Goal: Communication & Community: Participate in discussion

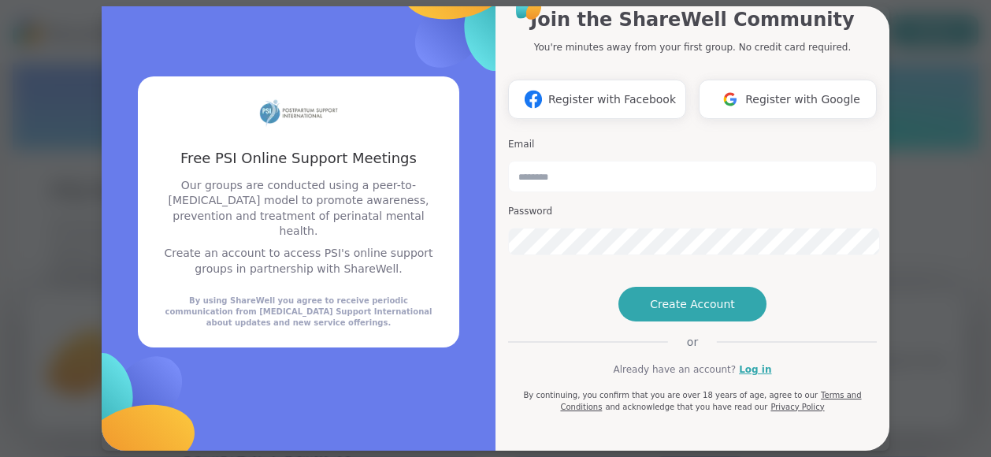
scroll to position [79, 0]
click at [751, 362] on link "Log in" at bounding box center [755, 369] width 32 height 14
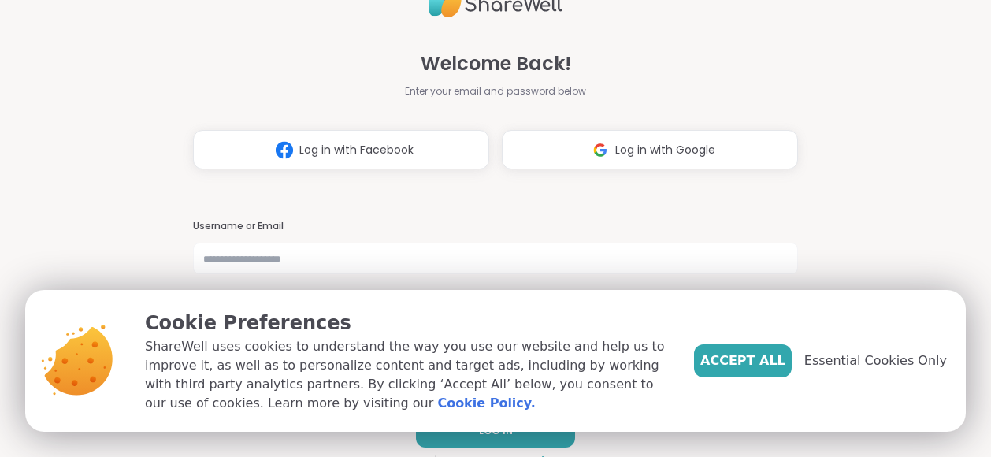
scroll to position [6, 0]
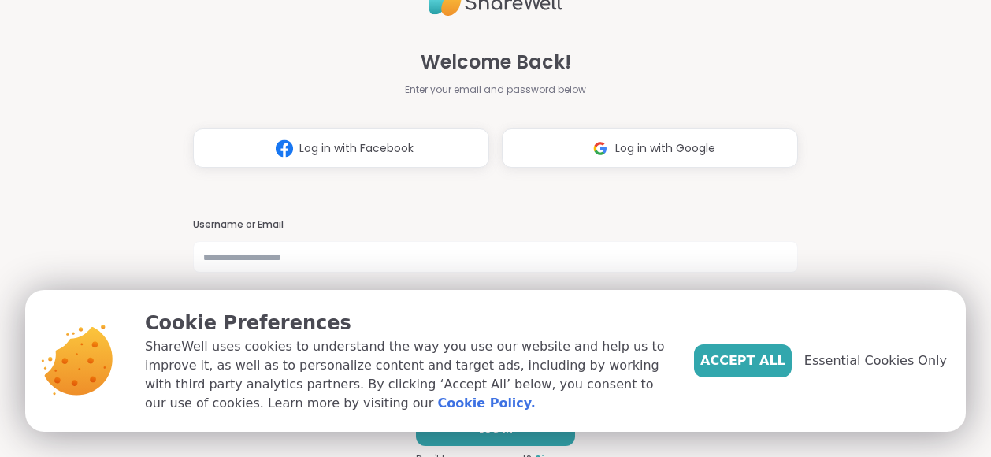
click at [814, 372] on div "Accept All Essential Cookies Only" at bounding box center [820, 360] width 253 height 33
click at [785, 370] on span "Accept All" at bounding box center [742, 360] width 85 height 19
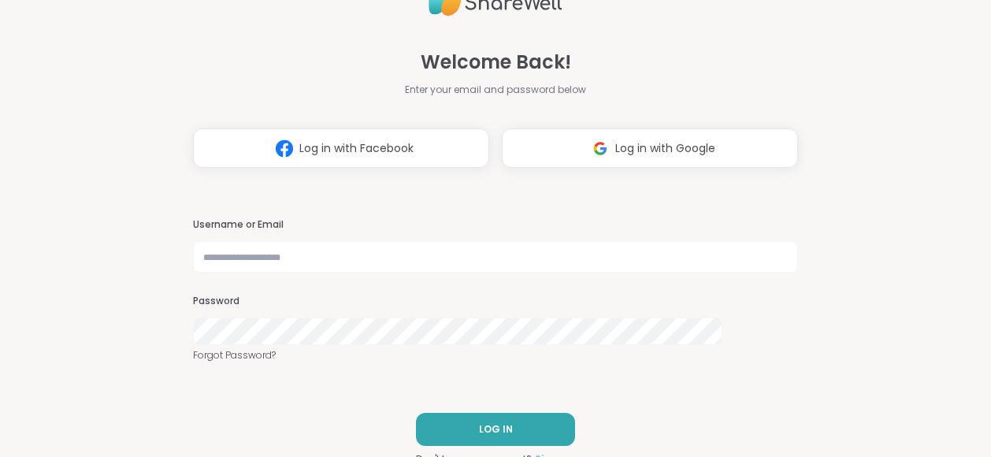
click at [545, 452] on link "Sign up" at bounding box center [555, 459] width 40 height 14
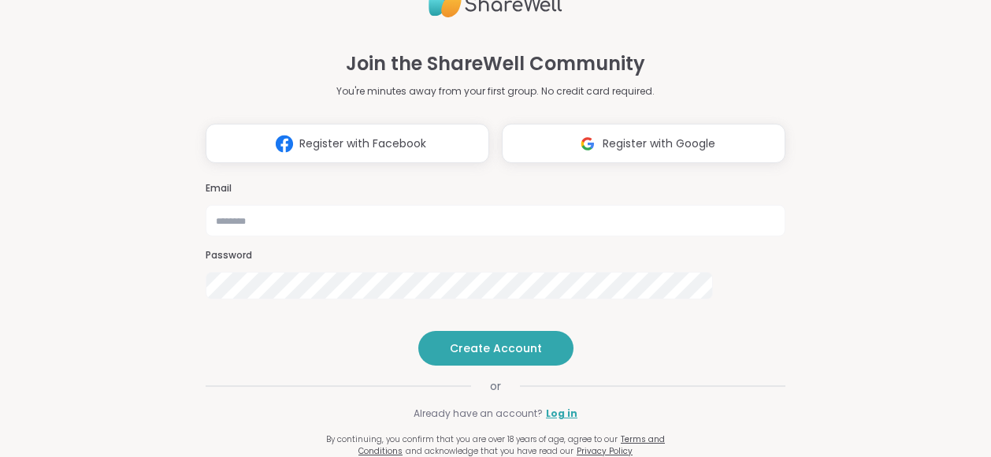
scroll to position [40, 0]
click at [663, 205] on input "email" at bounding box center [496, 220] width 580 height 31
type input "**********"
click at [450, 340] on span "Create Account" at bounding box center [496, 348] width 92 height 16
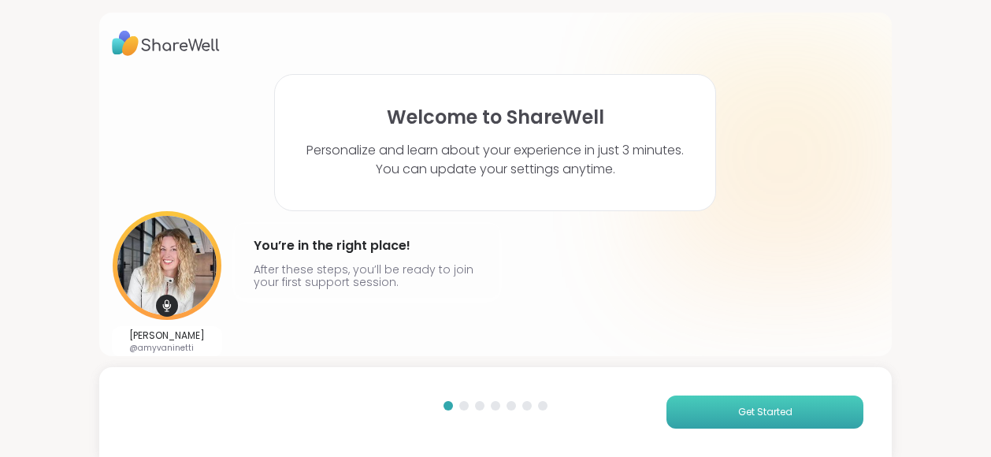
click at [738, 418] on span "Get Started" at bounding box center [765, 412] width 54 height 14
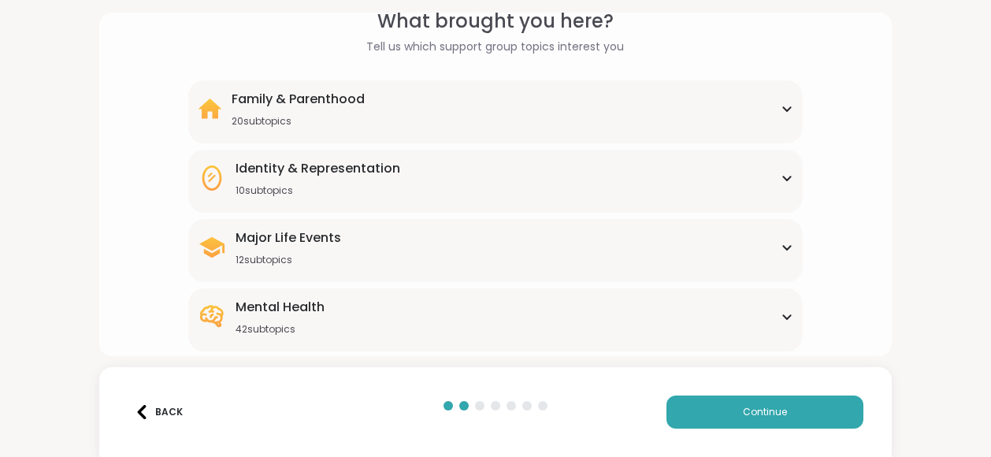
scroll to position [203, 0]
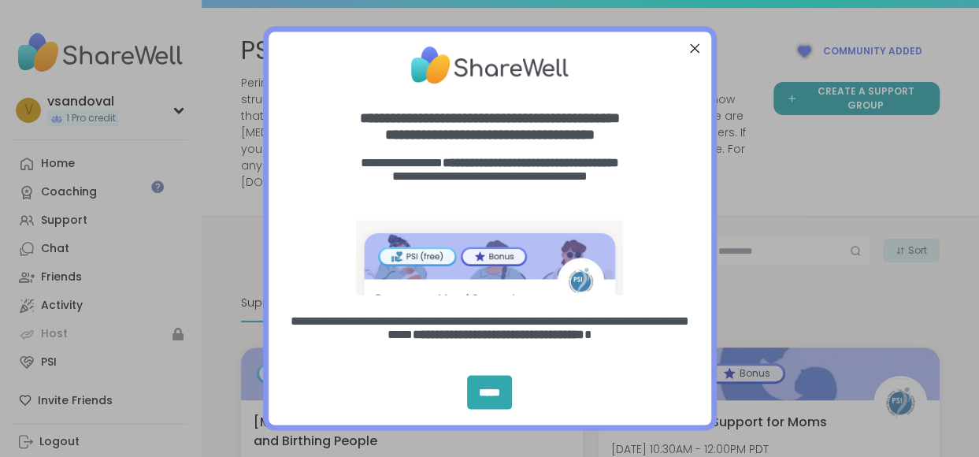
click at [694, 52] on div "Close Step" at bounding box center [694, 48] width 20 height 20
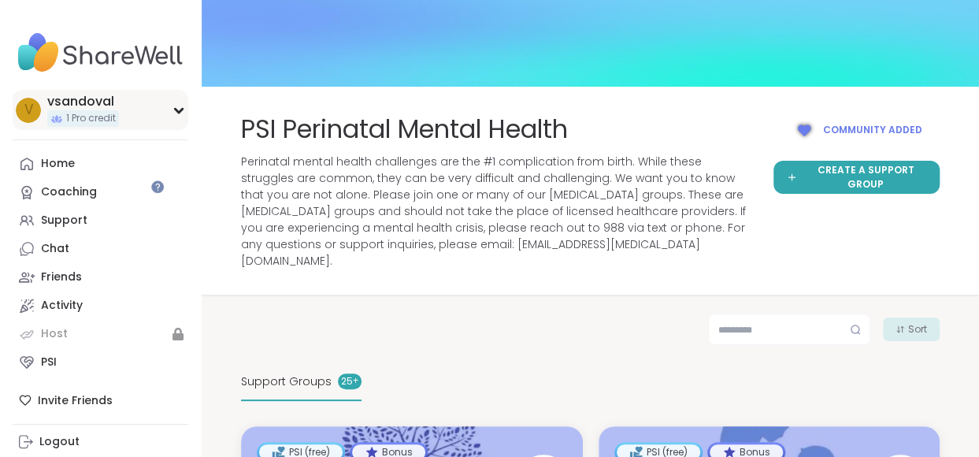
click at [139, 108] on div "v vsandoval 1 Pro credit" at bounding box center [101, 110] width 176 height 40
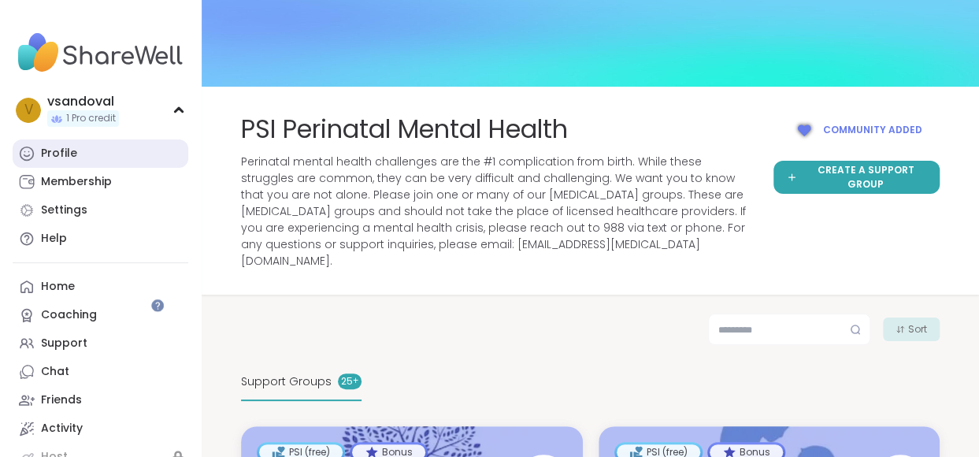
click at [74, 147] on link "Profile" at bounding box center [101, 153] width 176 height 28
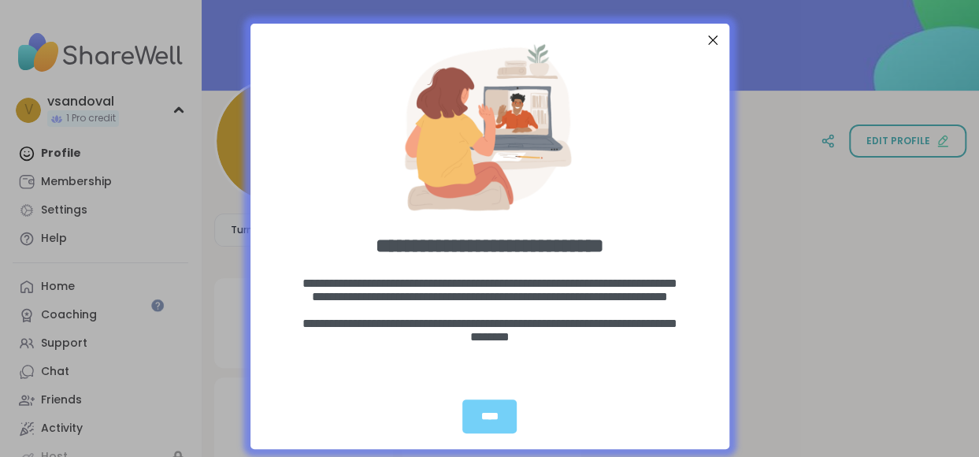
scroll to position [119, 0]
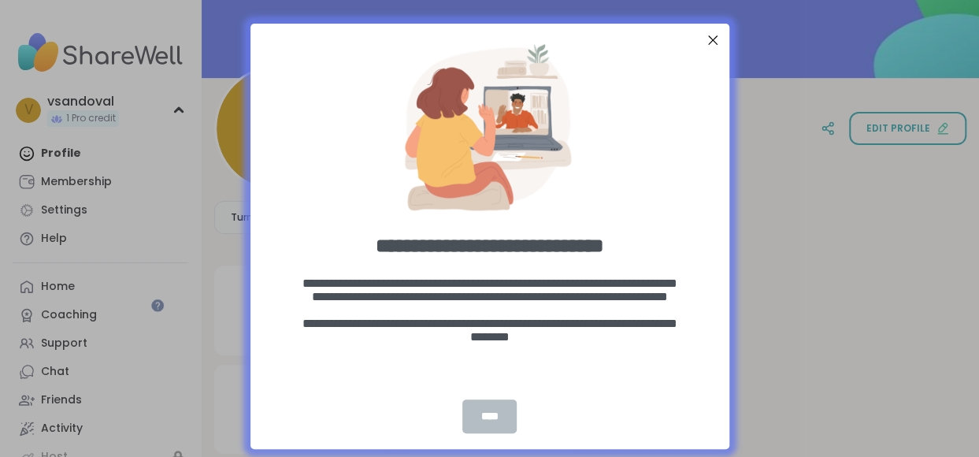
click at [484, 412] on div "****" at bounding box center [489, 416] width 54 height 34
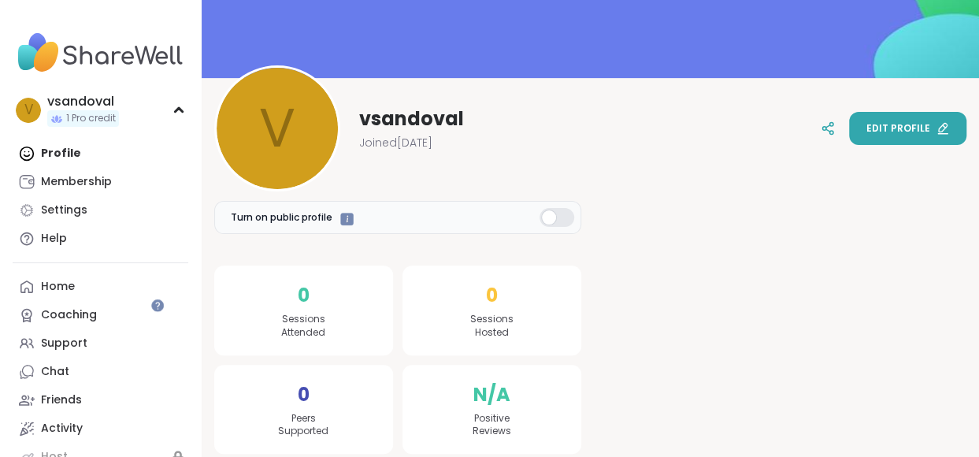
click at [872, 115] on button "Edit profile" at bounding box center [907, 128] width 117 height 33
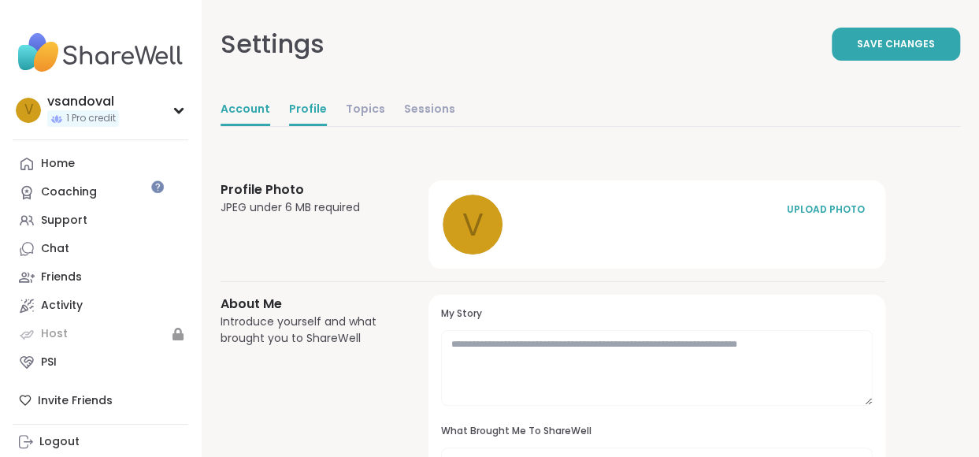
click at [237, 101] on link "Account" at bounding box center [245, 109] width 50 height 31
select select "**"
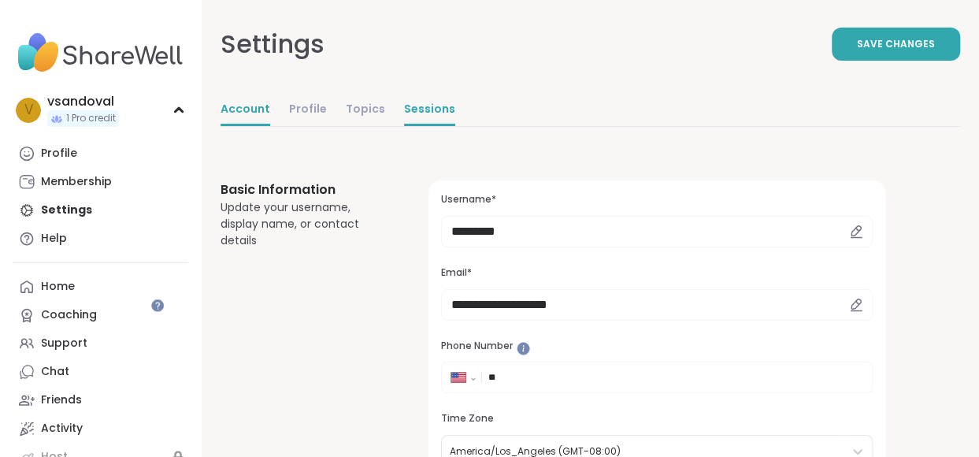
click at [406, 96] on link "Sessions" at bounding box center [429, 109] width 51 height 31
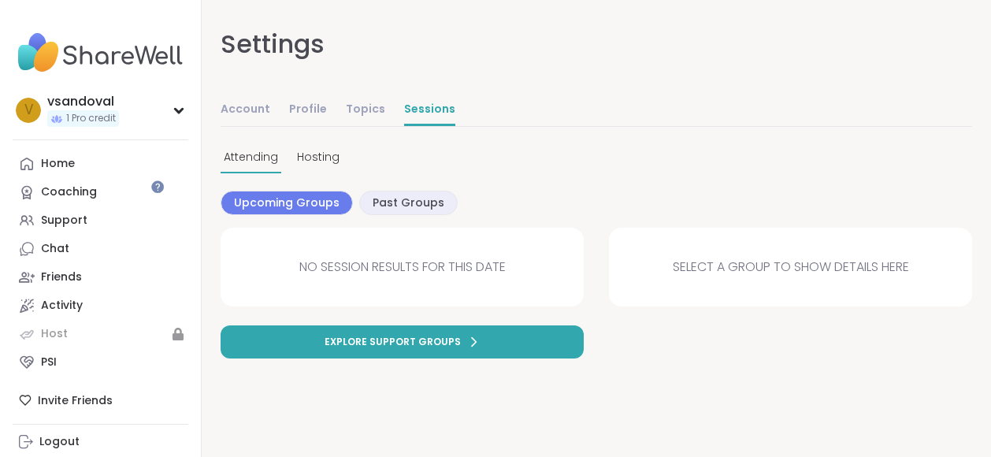
click at [97, 39] on img at bounding box center [101, 52] width 176 height 55
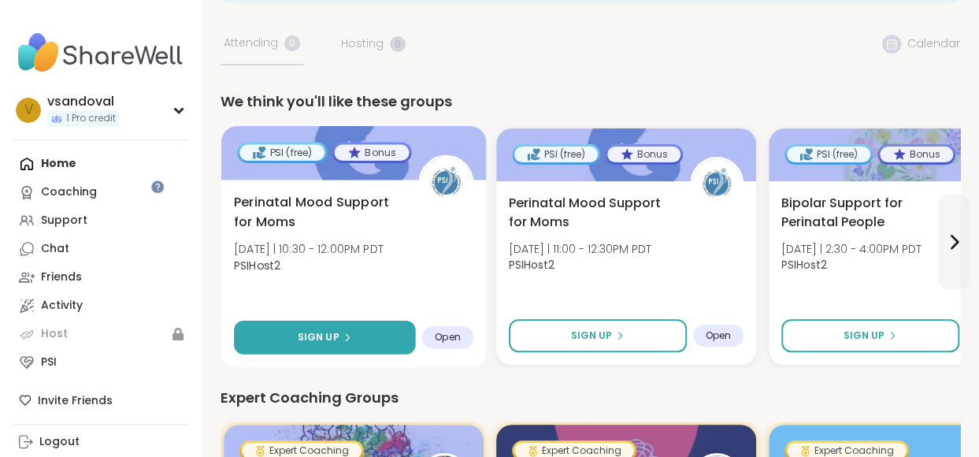
click at [375, 320] on button "Sign Up" at bounding box center [325, 337] width 182 height 34
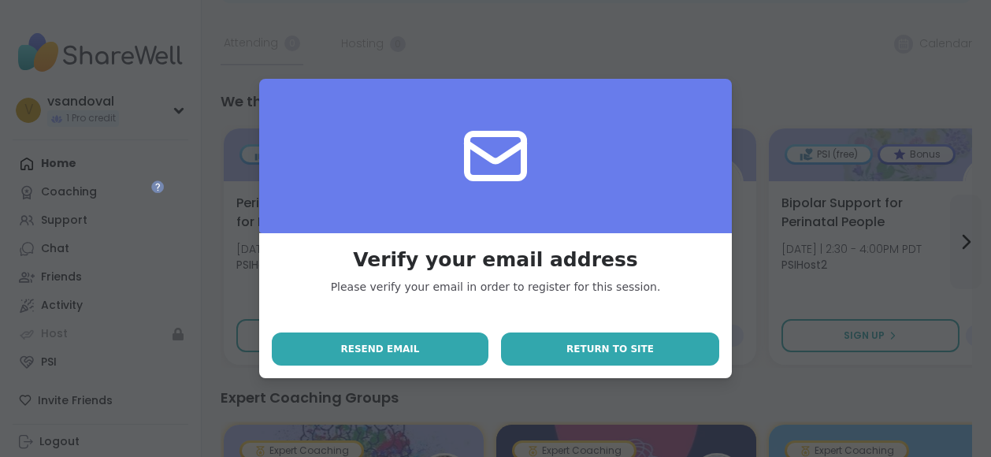
click at [644, 346] on span "Return to site" at bounding box center [609, 349] width 87 height 14
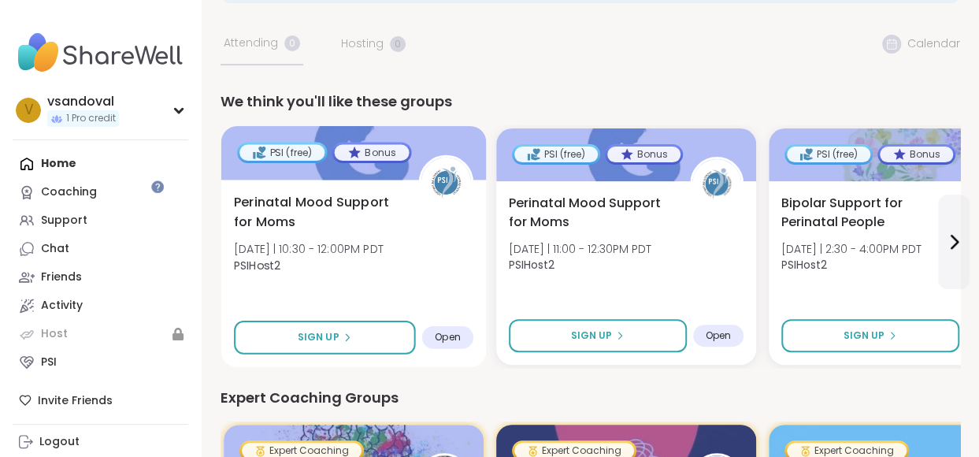
click at [435, 331] on span "Open" at bounding box center [448, 337] width 26 height 13
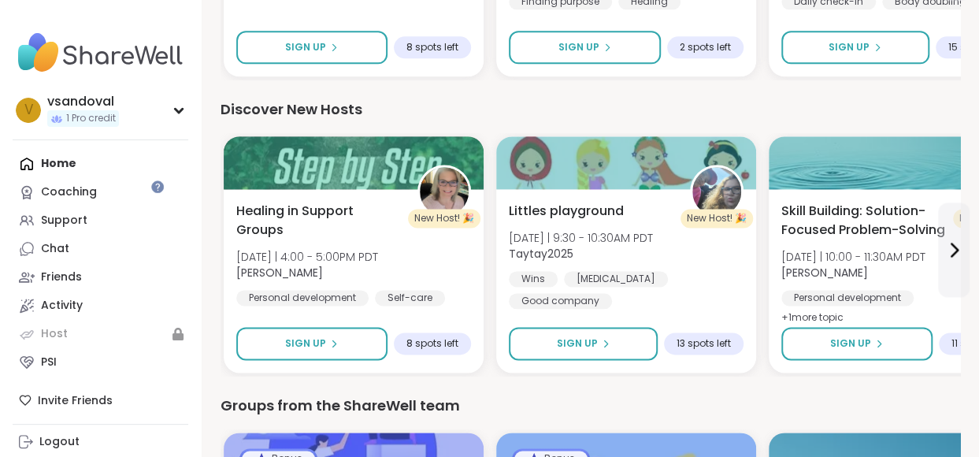
scroll to position [1190, 0]
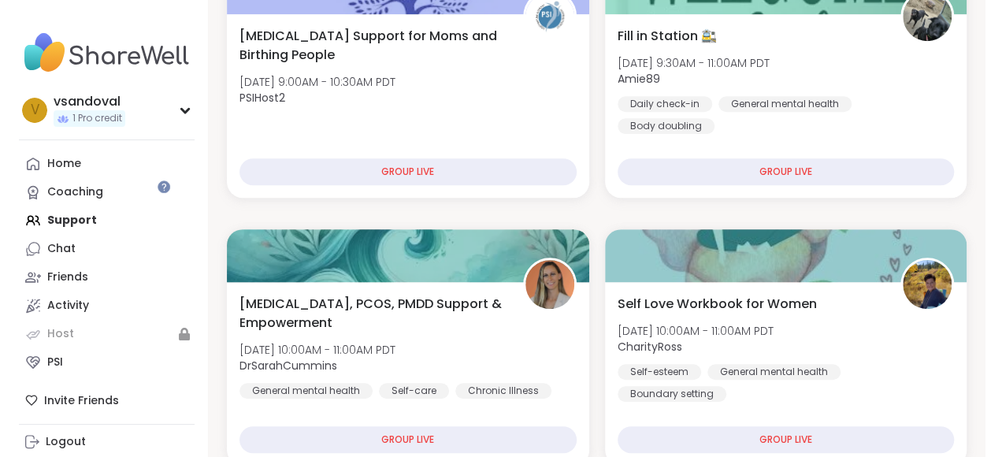
scroll to position [315, 0]
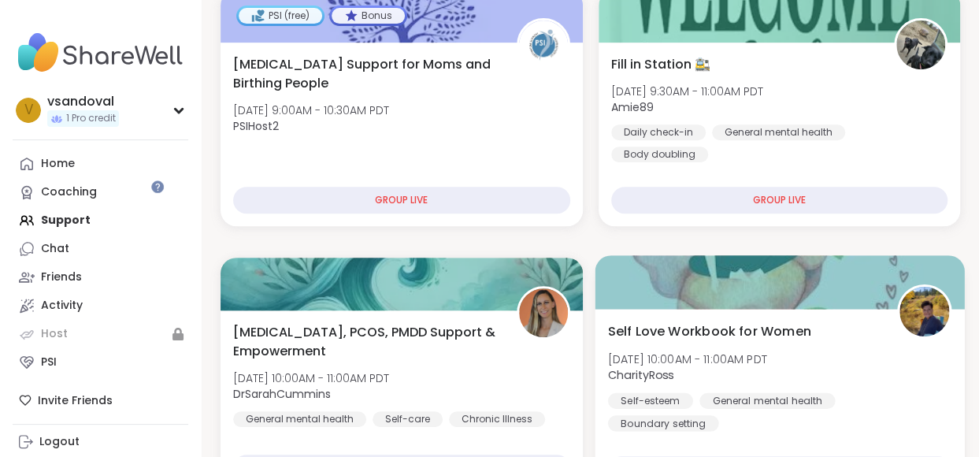
click at [706, 321] on span "Self Love Workbook for Women" at bounding box center [708, 330] width 203 height 19
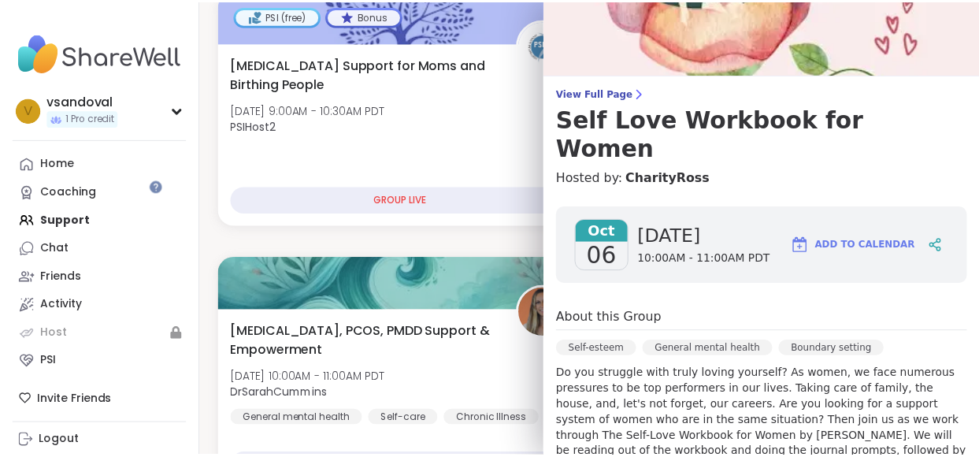
scroll to position [0, 0]
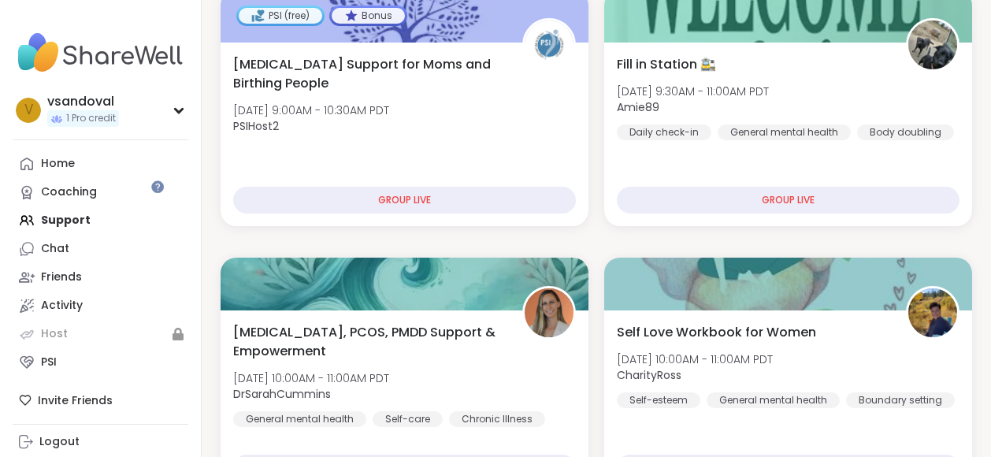
drag, startPoint x: 277, startPoint y: 217, endPoint x: 340, endPoint y: 226, distance: 63.7
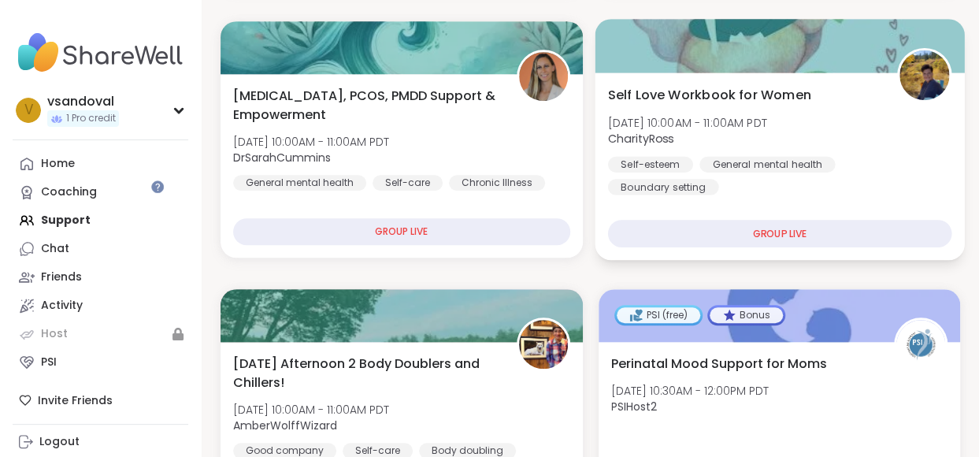
scroll to position [630, 0]
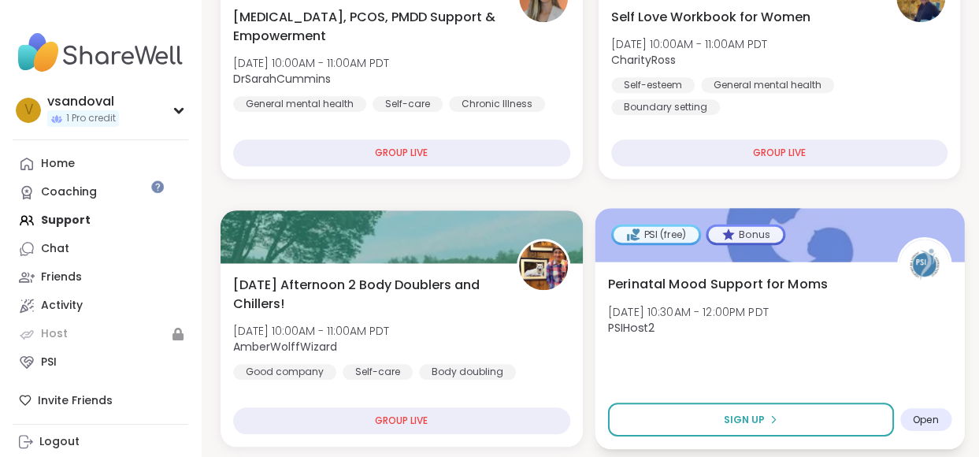
click at [703, 261] on div "Perinatal Mood Support for Moms Mon, Oct 06 | 10:30AM - 12:00PM PDT PSIHost2 Si…" at bounding box center [779, 354] width 369 height 187
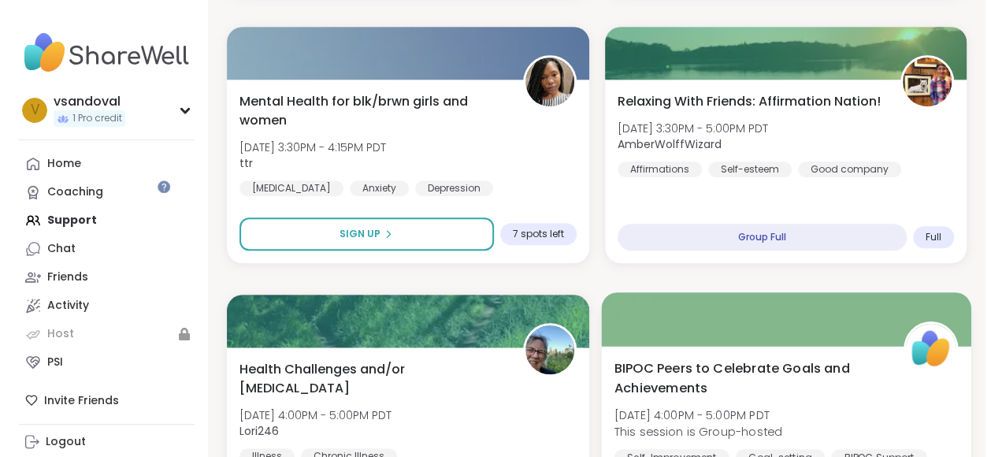
scroll to position [3465, 0]
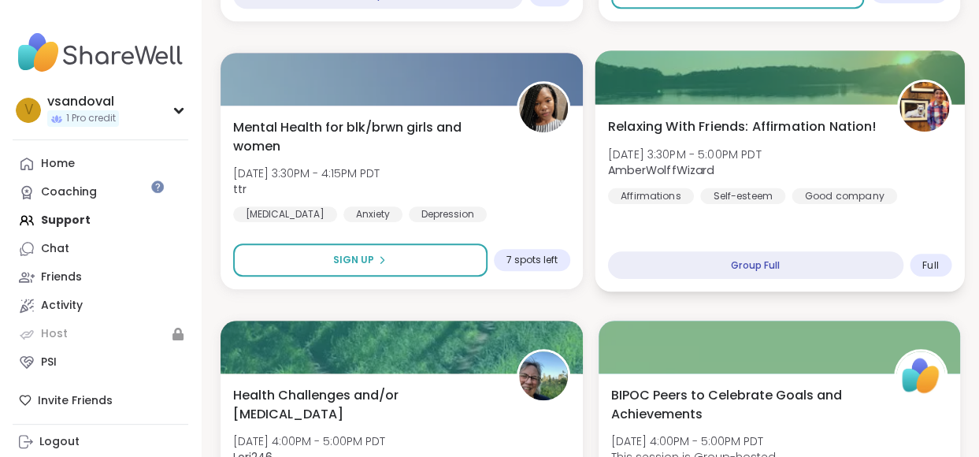
click at [729, 104] on div "Relaxing With Friends: Affirmation Nation! Mon, Oct 06 | 3:30PM - 5:00PM PDT Am…" at bounding box center [779, 197] width 369 height 187
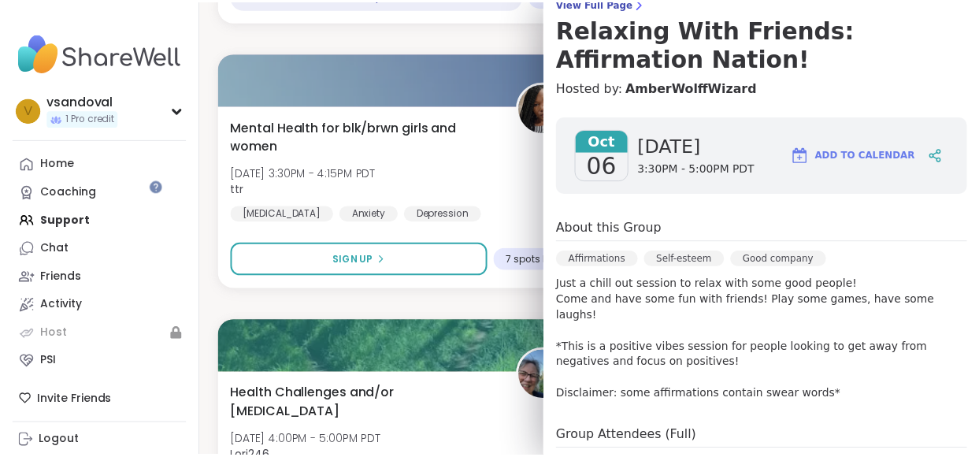
scroll to position [0, 0]
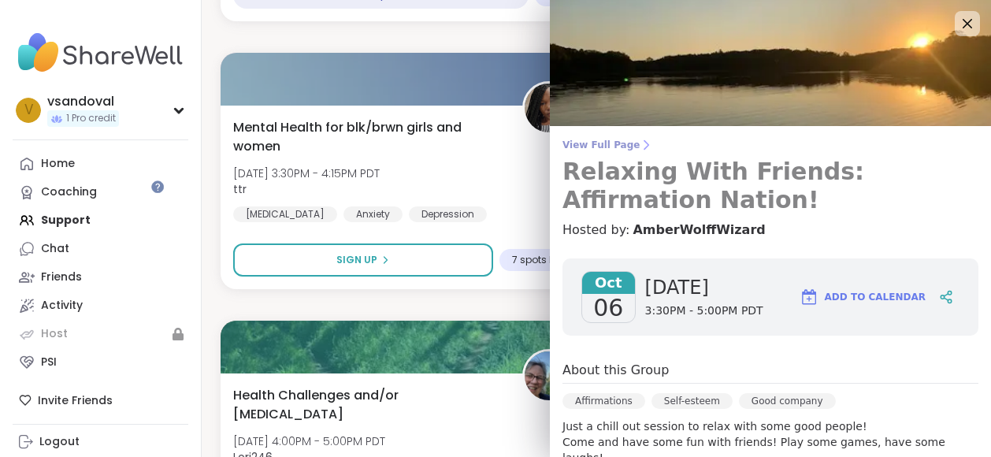
click at [623, 157] on h3 "Relaxing With Friends: Affirmation Nation!" at bounding box center [770, 185] width 416 height 57
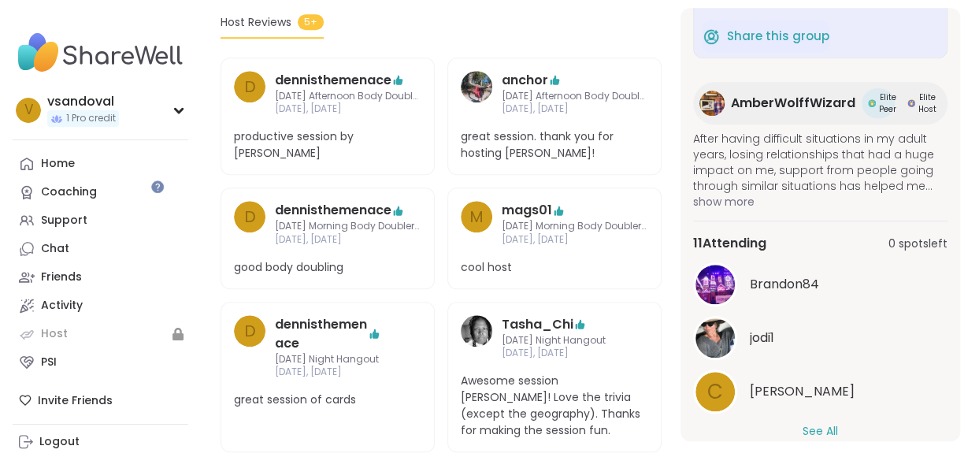
scroll to position [229, 0]
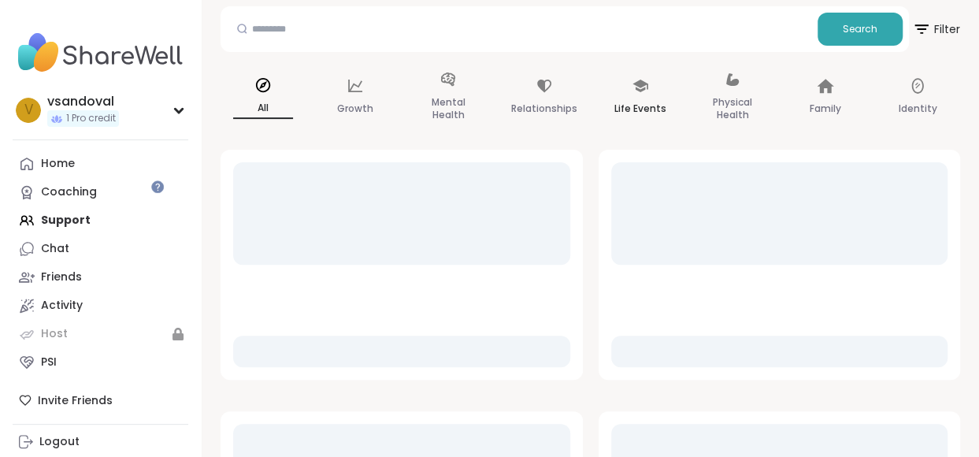
scroll to position [1, 0]
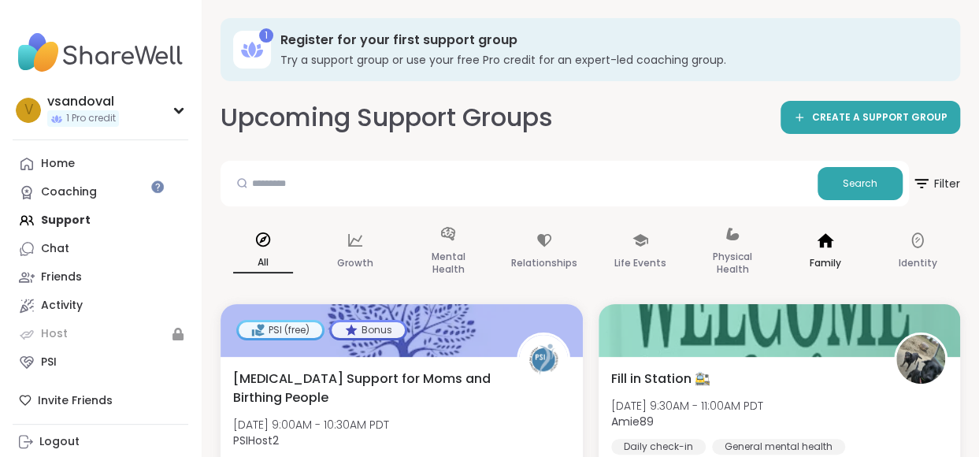
click at [810, 254] on p "Family" at bounding box center [825, 263] width 31 height 19
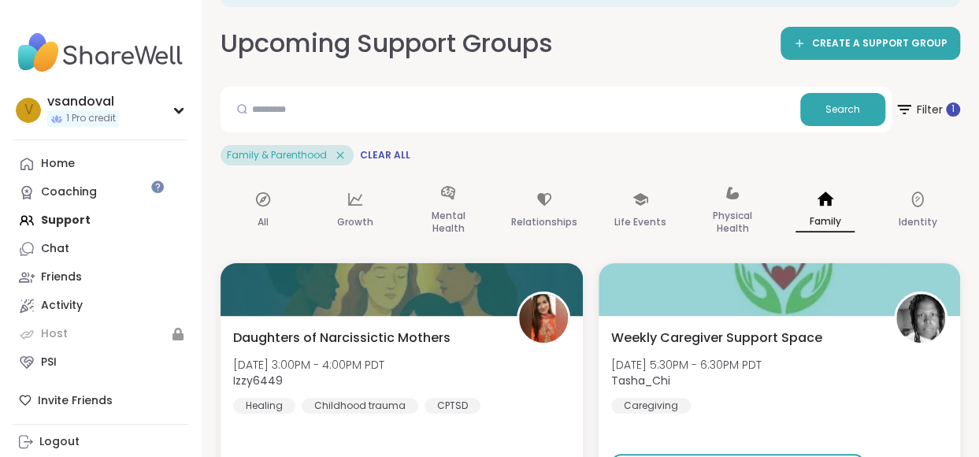
scroll to position [0, 0]
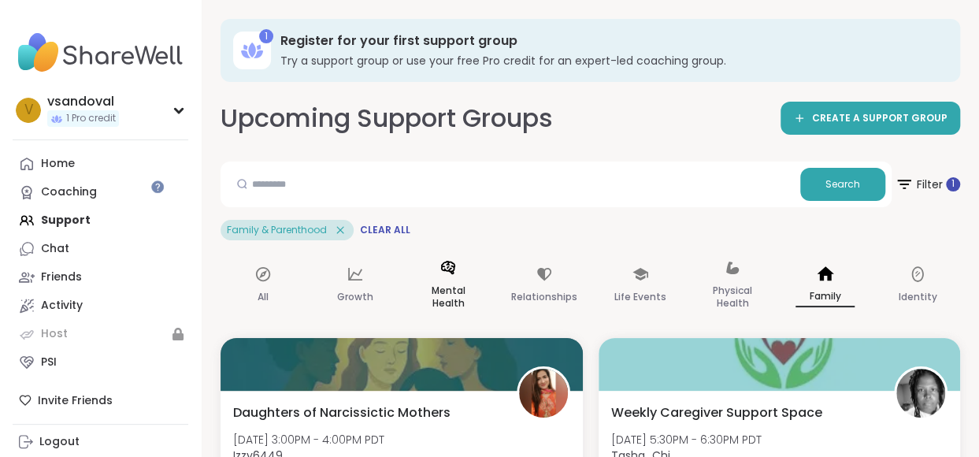
click at [446, 281] on p "Mental Health" at bounding box center [448, 296] width 60 height 31
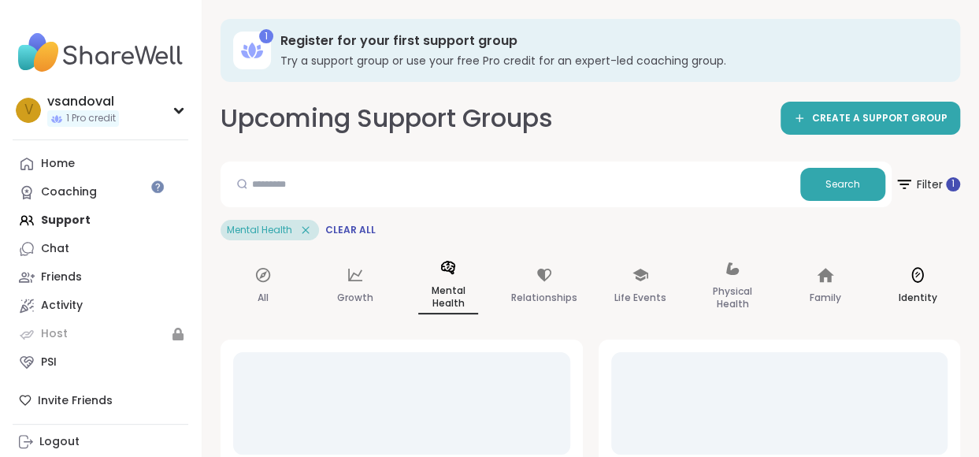
click at [900, 288] on p "Identity" at bounding box center [917, 297] width 39 height 19
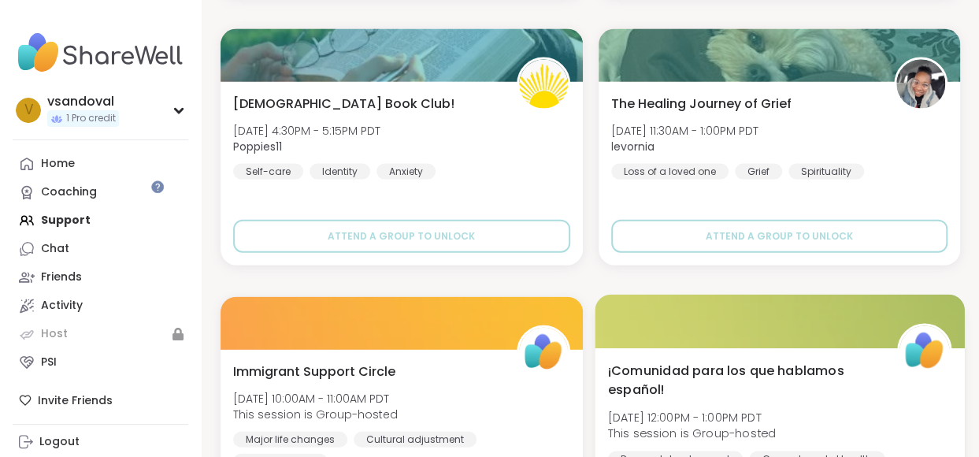
scroll to position [4640, 0]
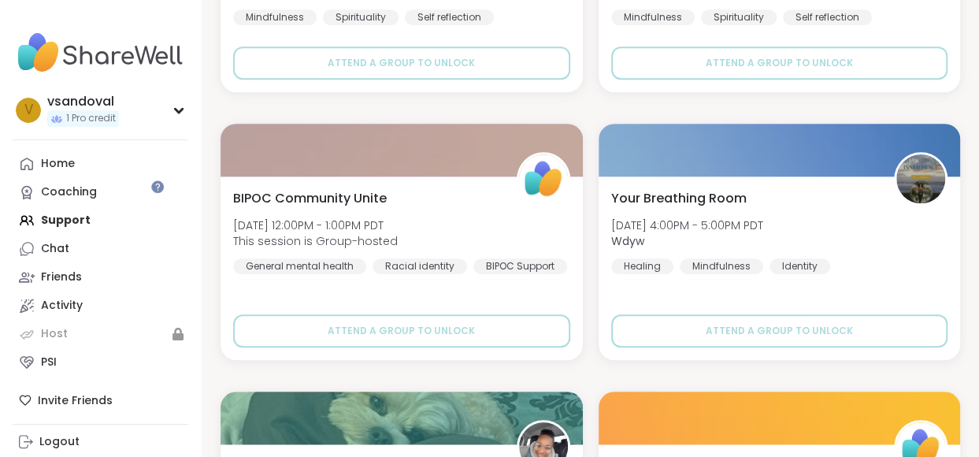
scroll to position [9389, 0]
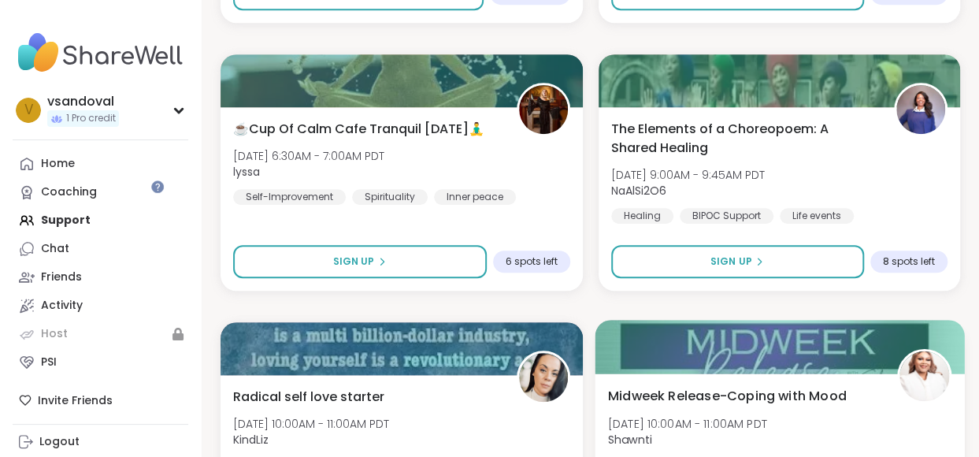
scroll to position [0, 0]
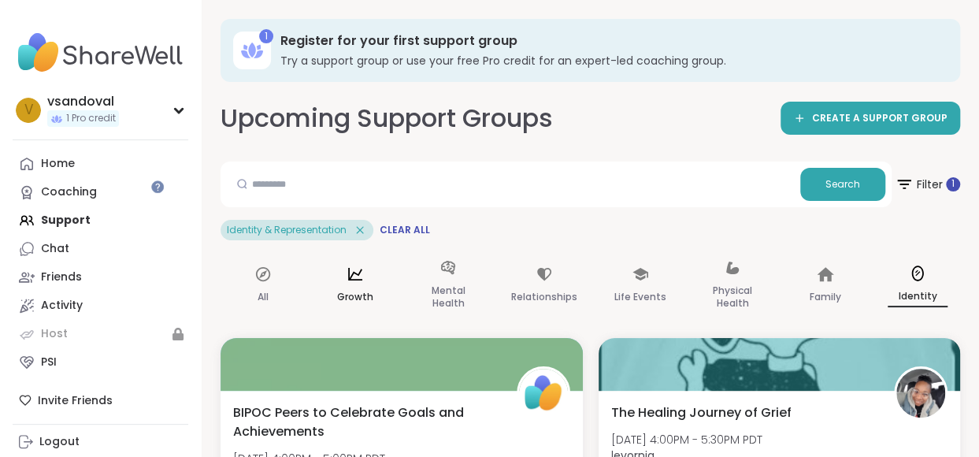
click at [337, 287] on p "Growth" at bounding box center [355, 296] width 36 height 19
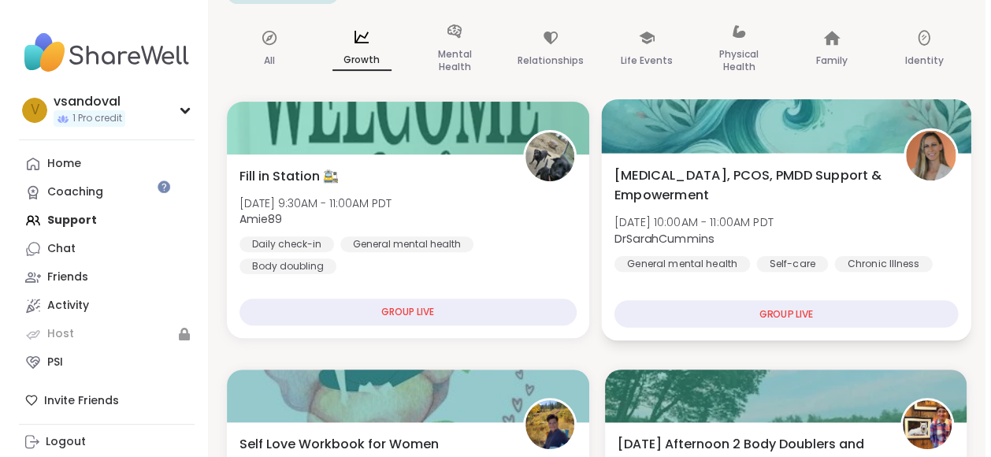
scroll to position [472, 0]
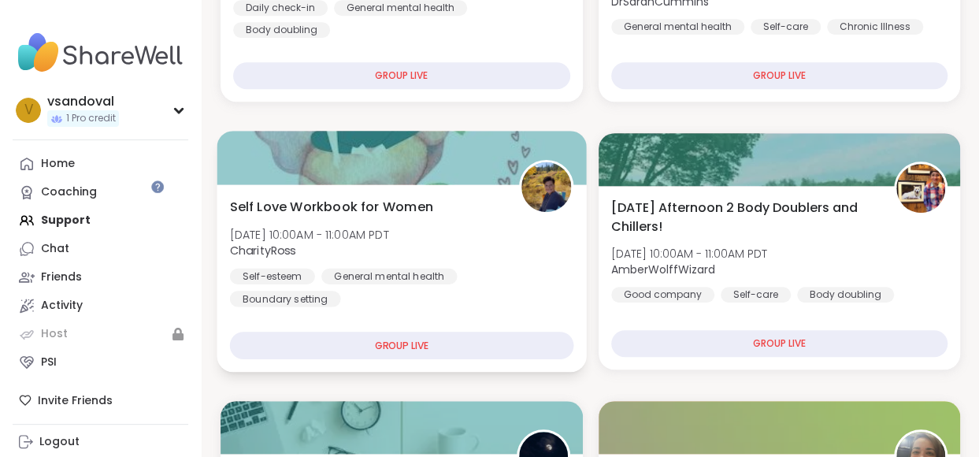
click at [319, 197] on span "Self Love Workbook for Women" at bounding box center [331, 206] width 203 height 19
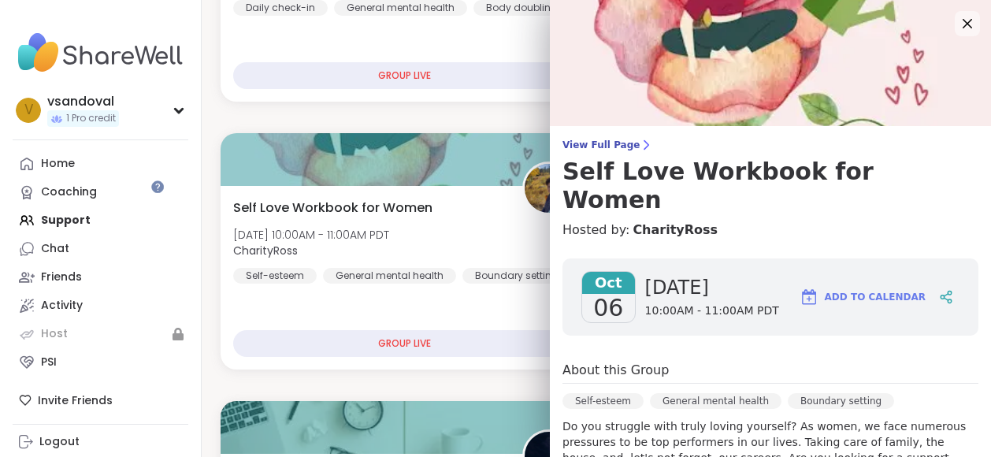
scroll to position [0, 0]
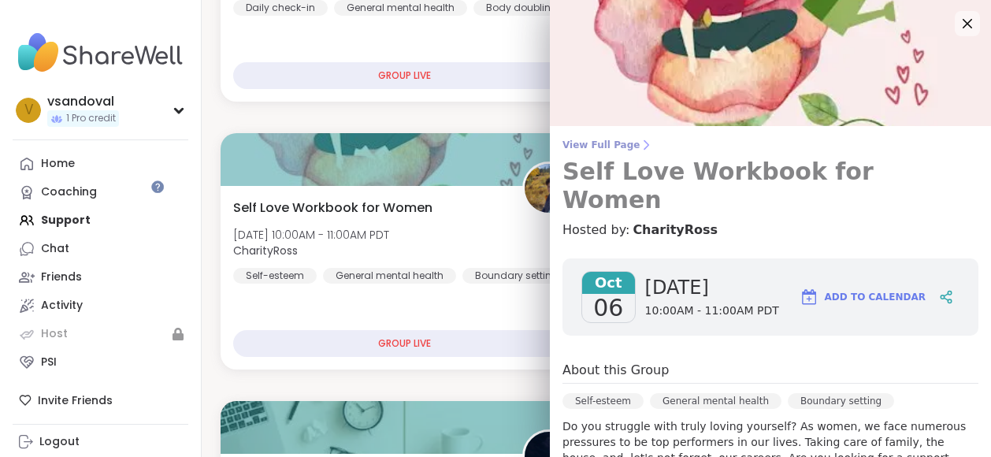
click at [622, 147] on span "View Full Page" at bounding box center [770, 145] width 416 height 13
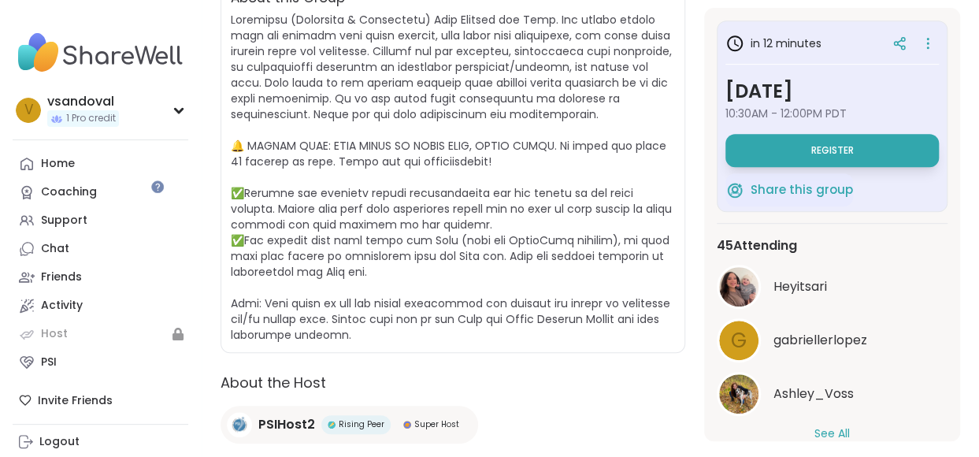
scroll to position [38, 0]
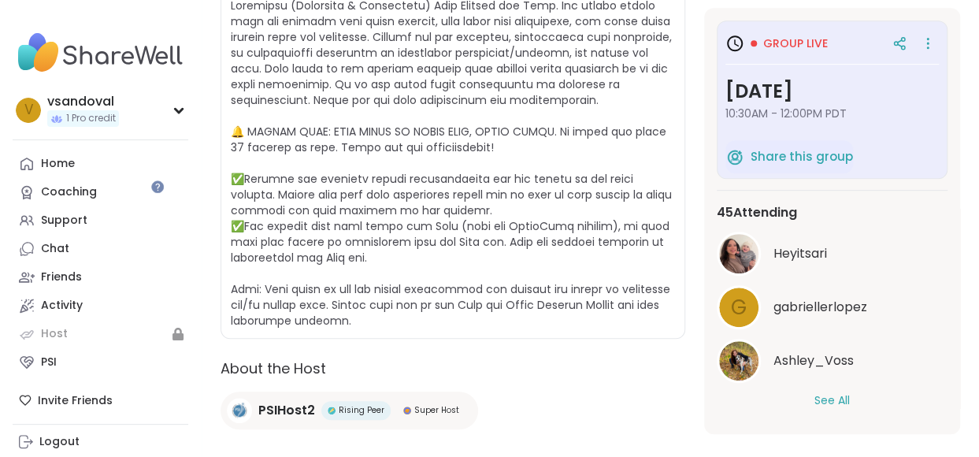
scroll to position [630, 0]
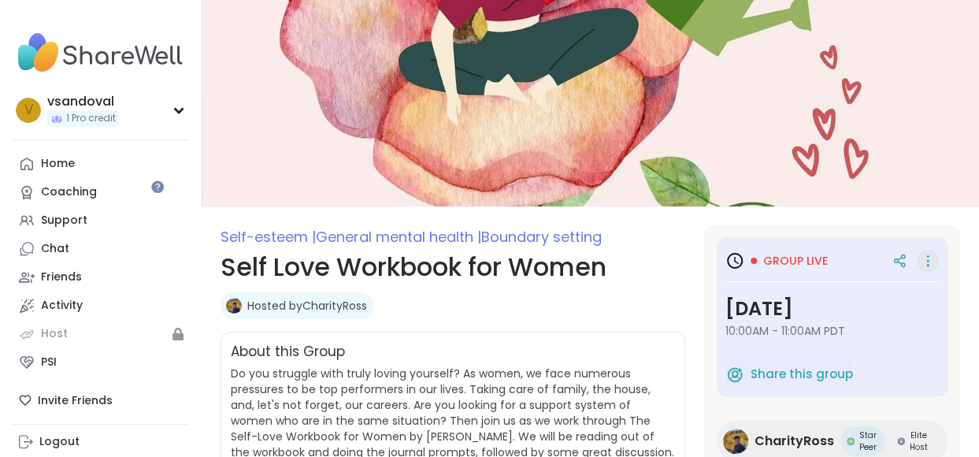
click at [920, 253] on icon at bounding box center [928, 261] width 16 height 22
click at [606, 297] on div "Hosted by CharityRoss" at bounding box center [452, 305] width 465 height 27
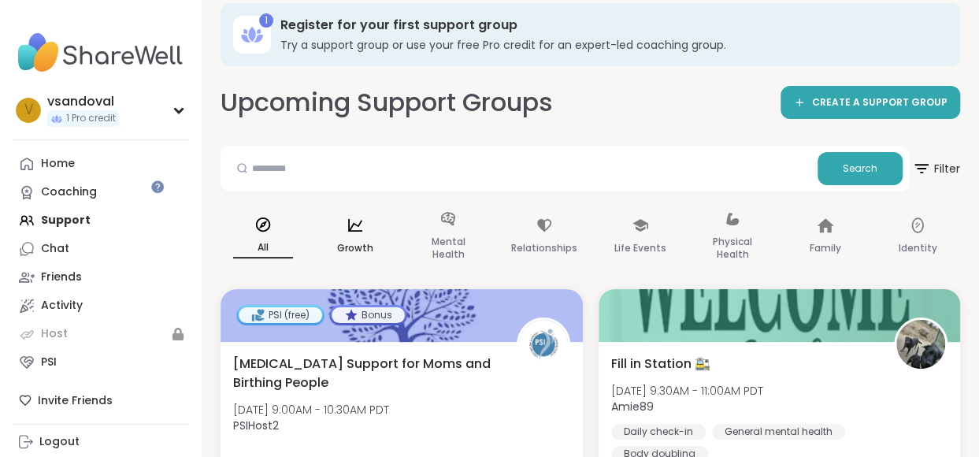
click at [336, 221] on div "Growth" at bounding box center [355, 237] width 85 height 79
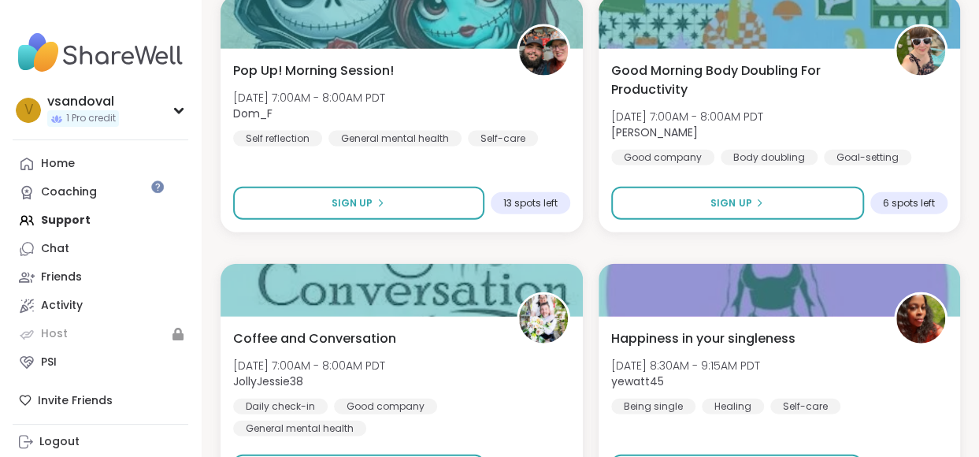
scroll to position [4640, 0]
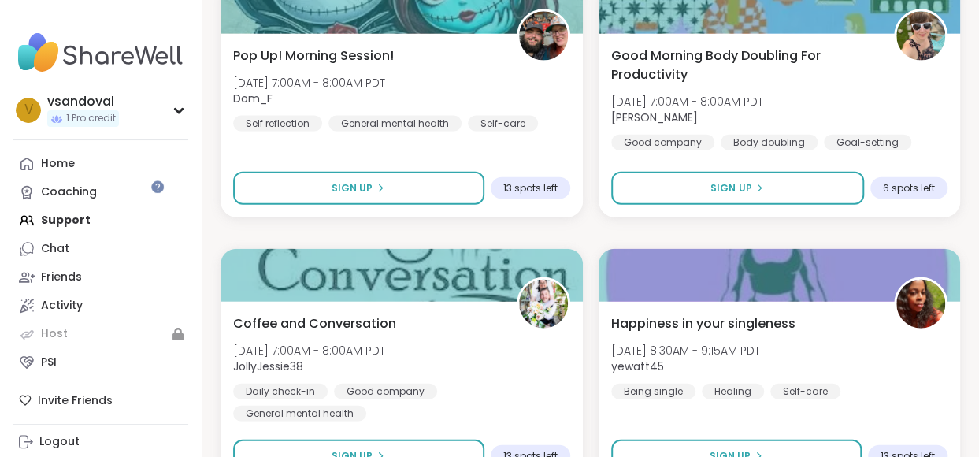
click at [78, 298] on div "Activity" at bounding box center [62, 306] width 42 height 16
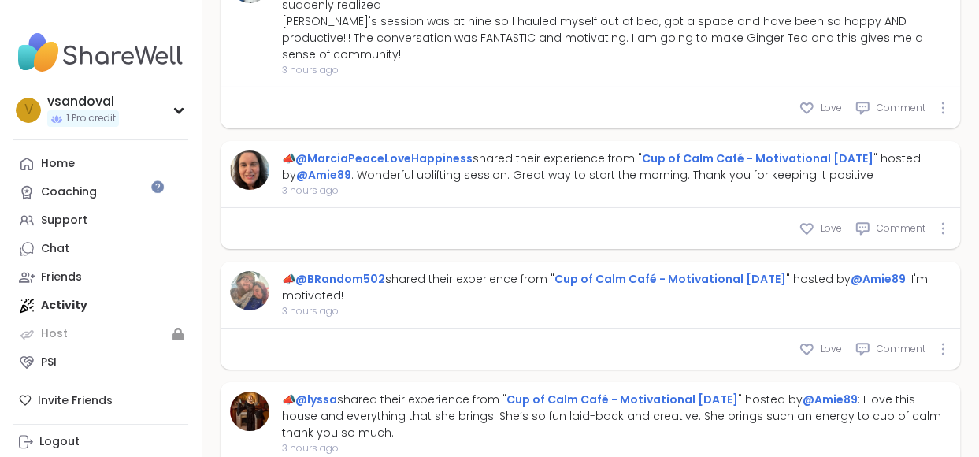
scroll to position [2747, 0]
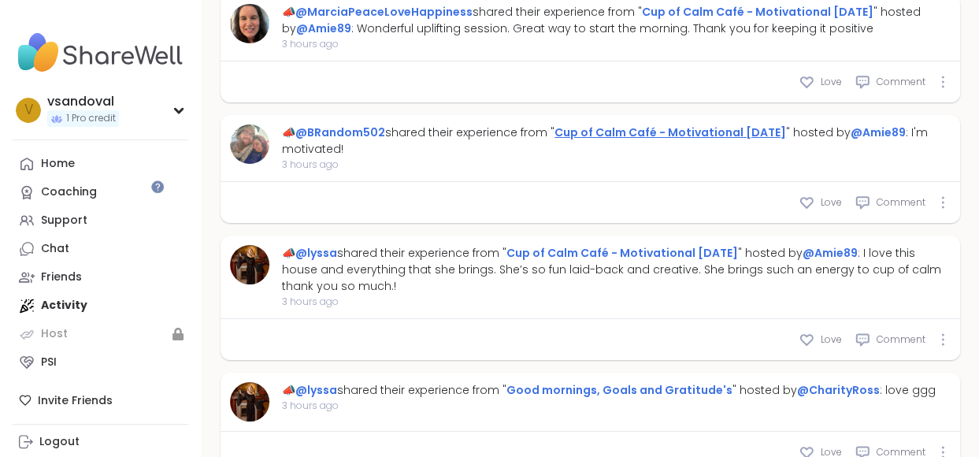
click at [724, 124] on link "Cup of Calm Café - Motivational [DATE]" at bounding box center [670, 132] width 232 height 16
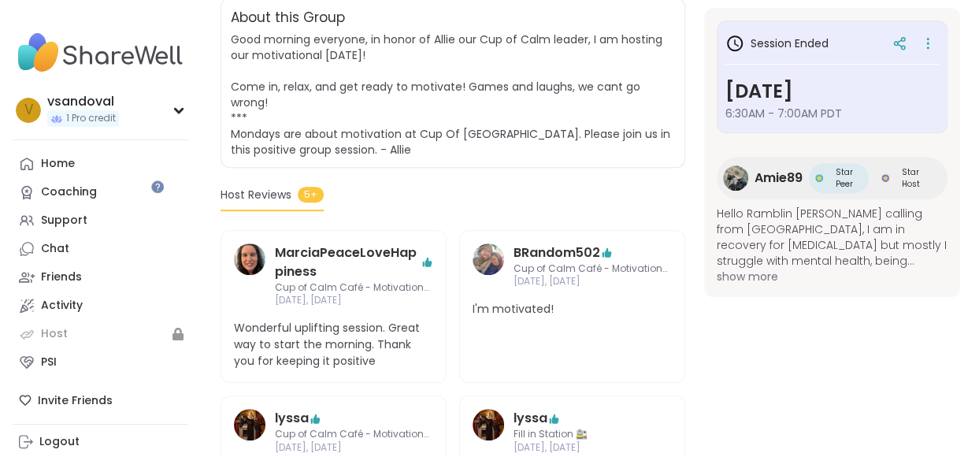
scroll to position [48, 0]
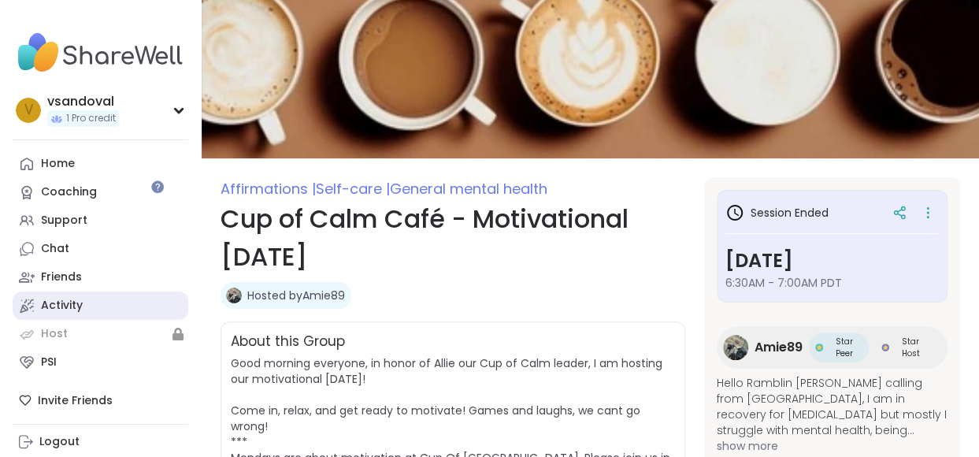
click at [58, 291] on link "Activity" at bounding box center [101, 305] width 176 height 28
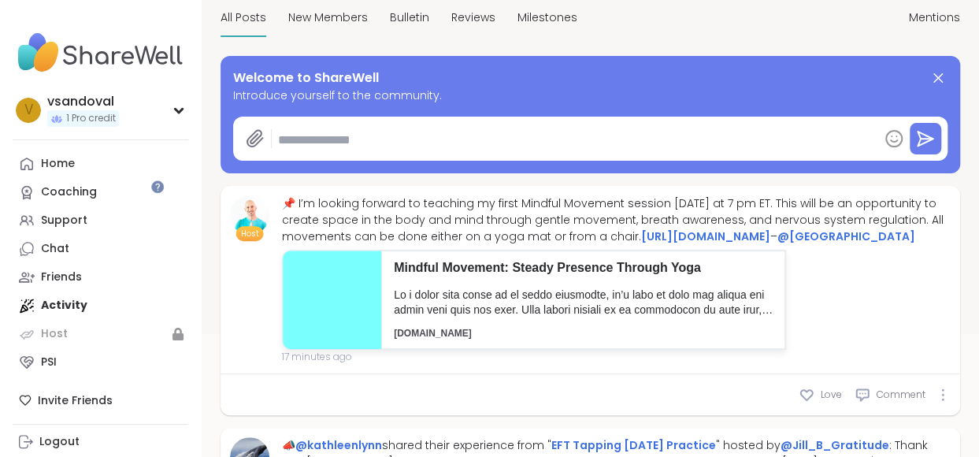
click at [484, 214] on div "📌 I’m looking forward to teaching my first Mindful Movement session [DATE] at 7…" at bounding box center [616, 220] width 669 height 50
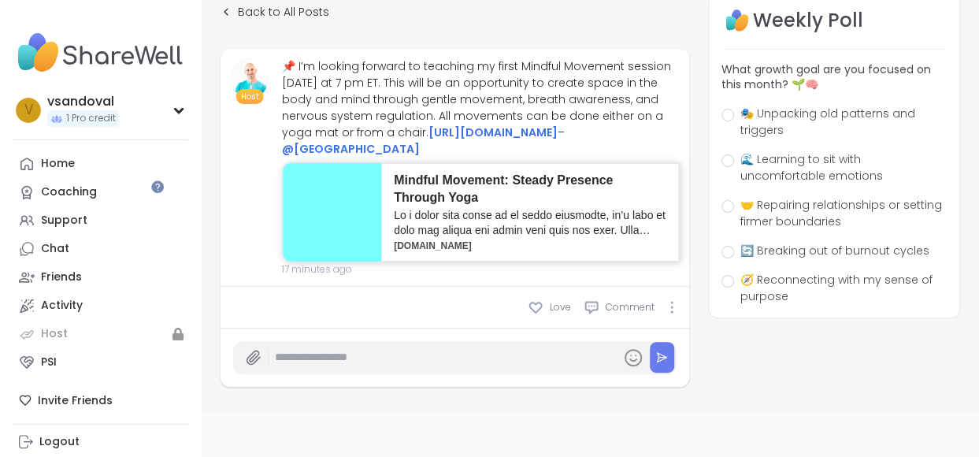
click at [495, 221] on p at bounding box center [530, 223] width 272 height 31
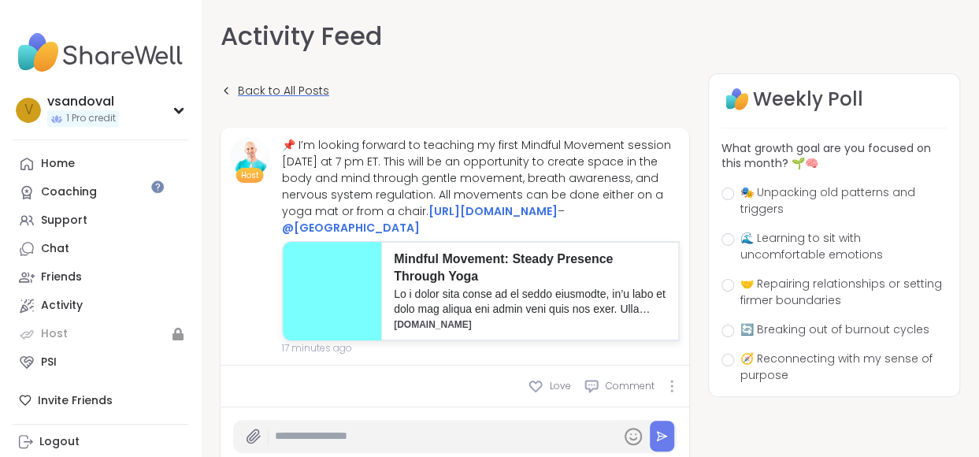
click at [280, 73] on link "Back to All Posts" at bounding box center [274, 90] width 109 height 35
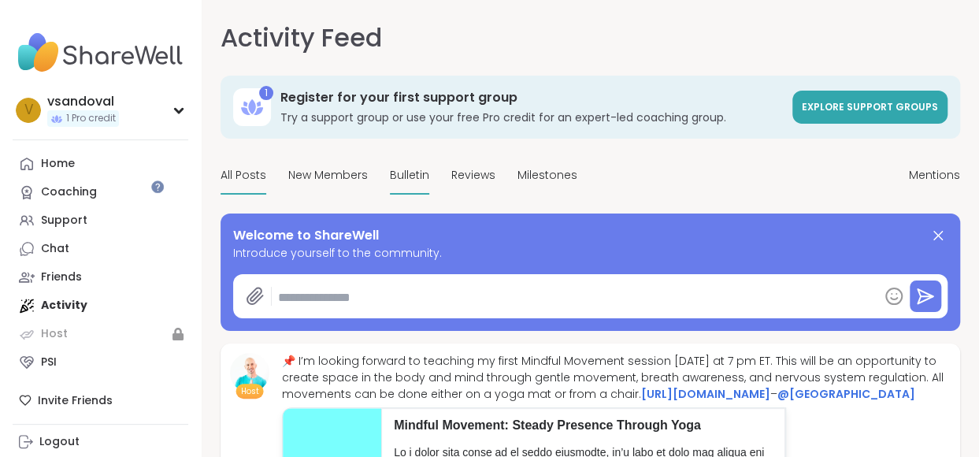
click at [390, 167] on span "Bulletin" at bounding box center [409, 175] width 39 height 17
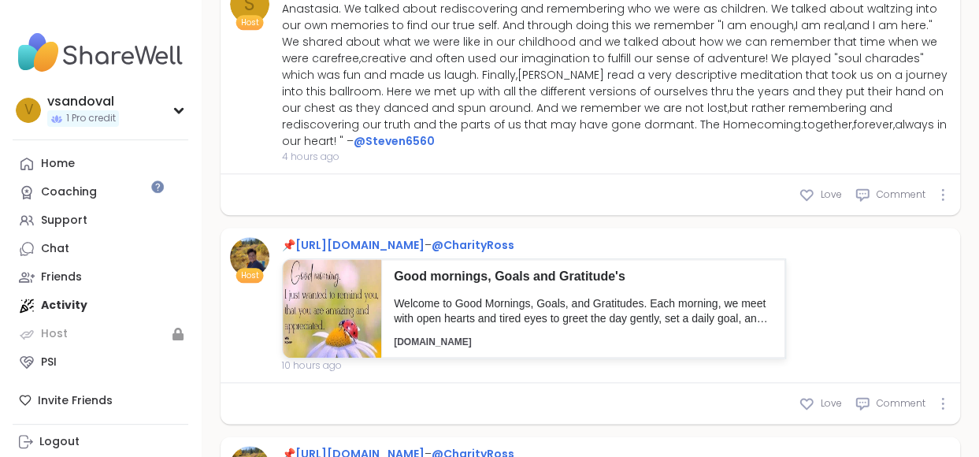
scroll to position [787, 0]
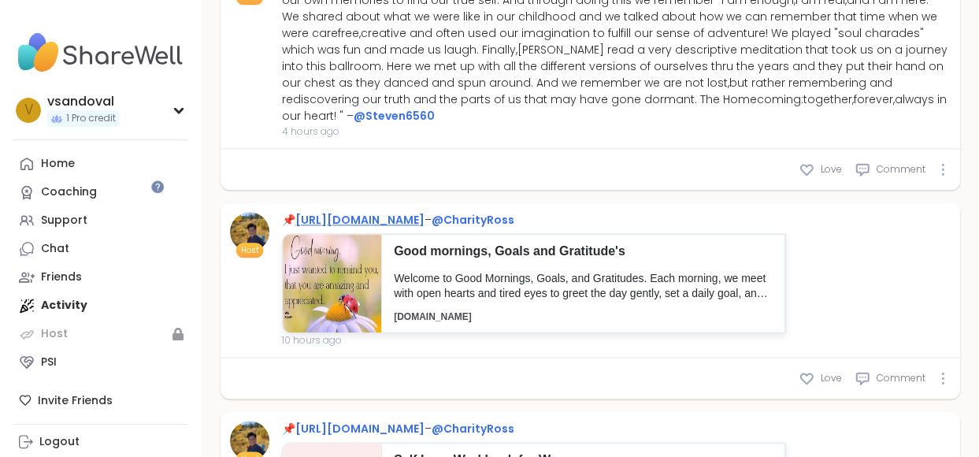
click at [424, 228] on link "https://sharewellnow.com/series/ad92c06c-dcf5-4031-a625-e98e3a366c14" at bounding box center [359, 220] width 129 height 16
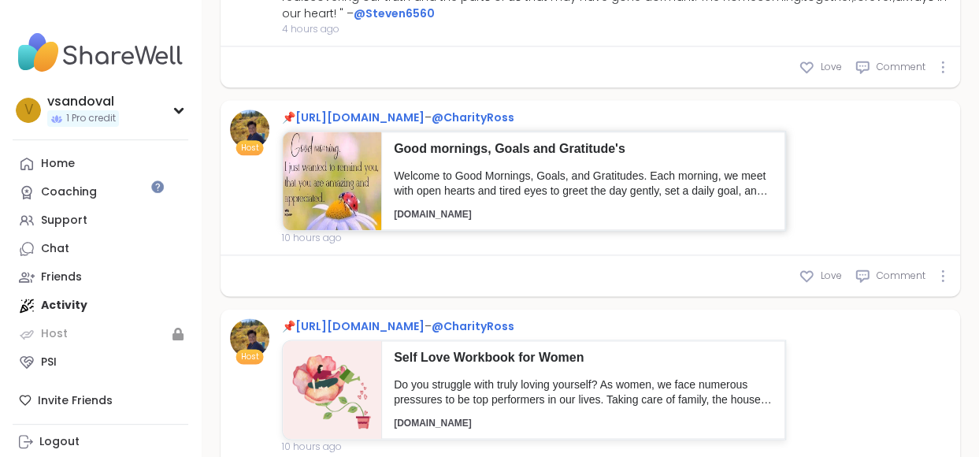
scroll to position [1102, 0]
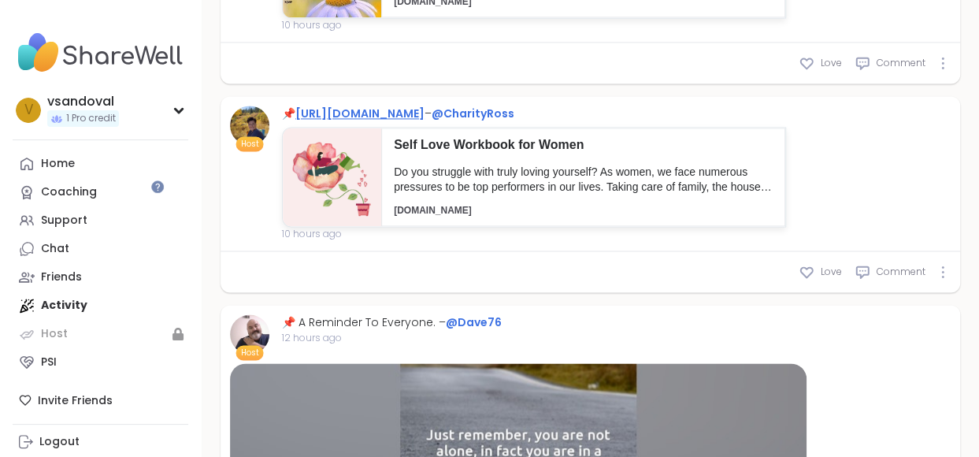
click at [424, 120] on link "https://sharewellnow.com/series/c6704793-3f1e-4a33-a7b1-47509c99ae20" at bounding box center [359, 114] width 129 height 16
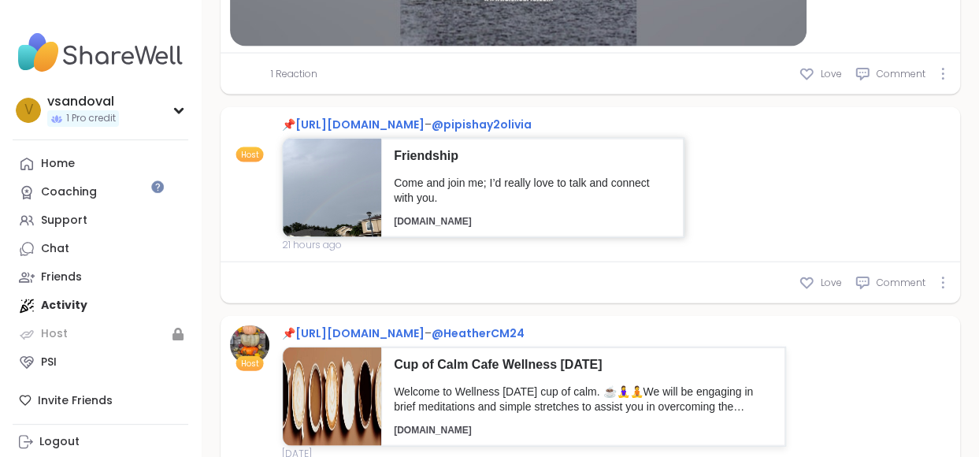
scroll to position [1811, 0]
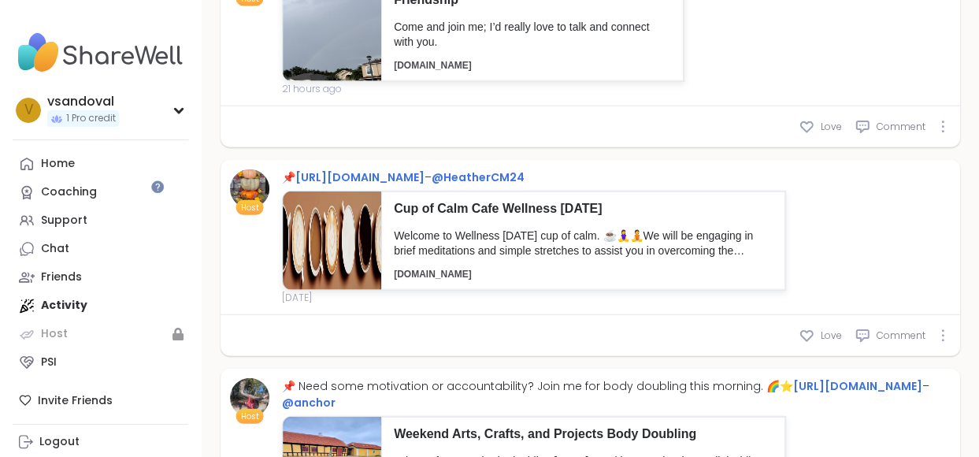
click at [580, 161] on div "Host 📌 https://sharewellnow.com/session/1fefc187-c26a-45b1-86b1-9a07abfbcf75 – …" at bounding box center [589, 237] width 739 height 155
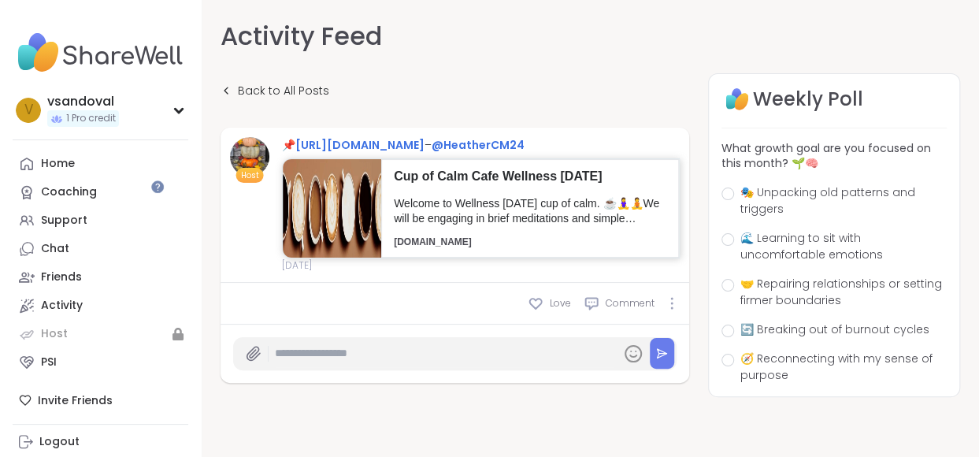
click at [446, 248] on p "sharewellnow.com" at bounding box center [530, 241] width 272 height 13
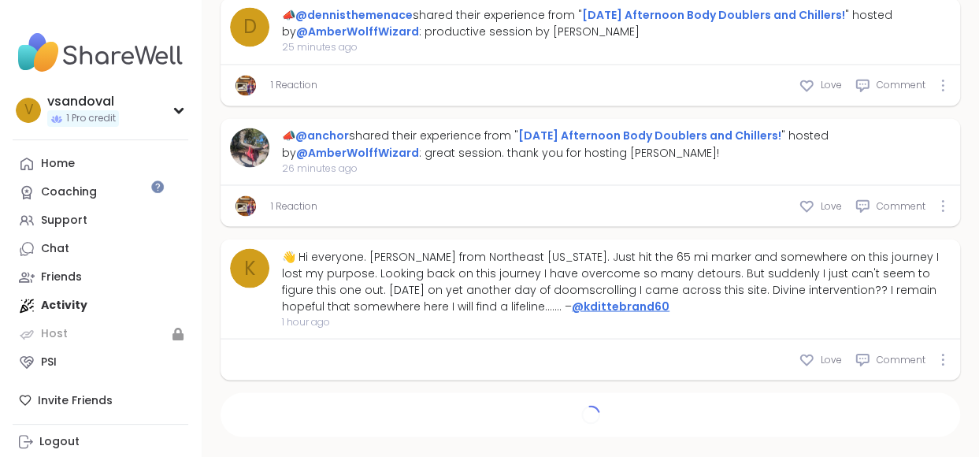
scroll to position [1321, 0]
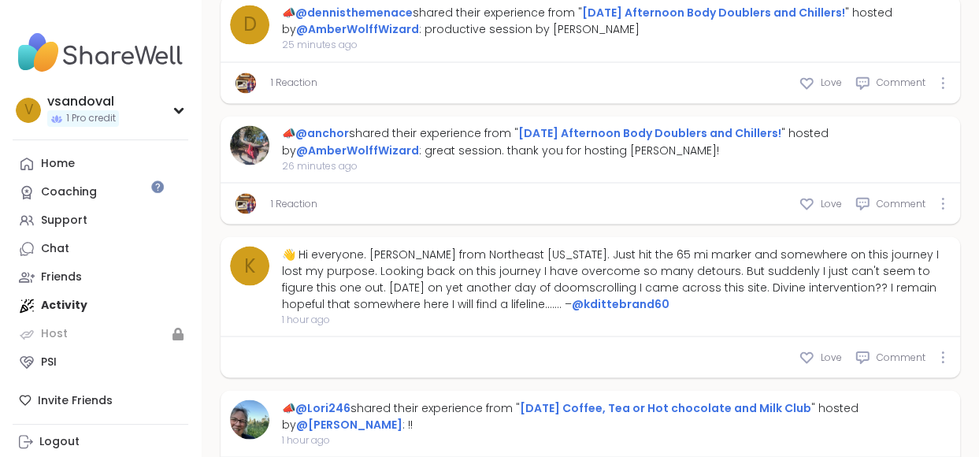
click at [39, 293] on div "Home Coaching Support Chat Friends Activity Host PSI" at bounding box center [101, 263] width 176 height 227
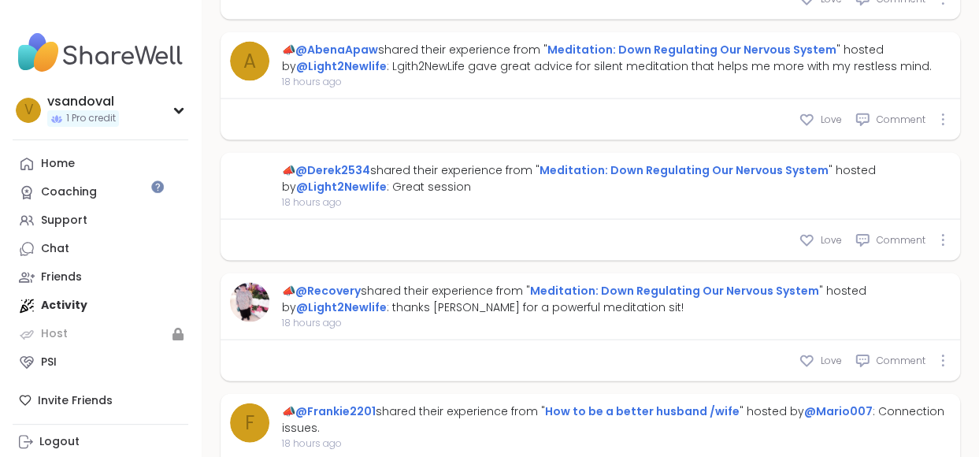
scroll to position [4092, 0]
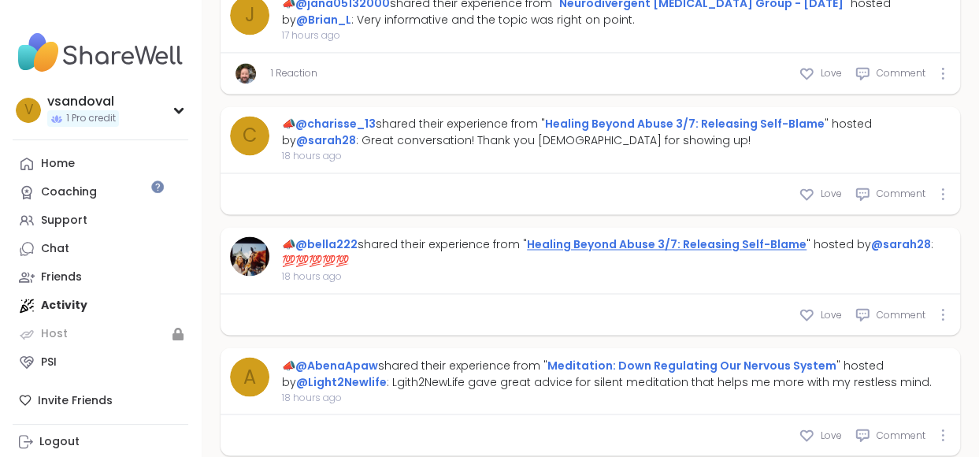
click at [719, 236] on link "Healing Beyond Abuse 3/7: Releasing Self-Blame" at bounding box center [667, 244] width 280 height 16
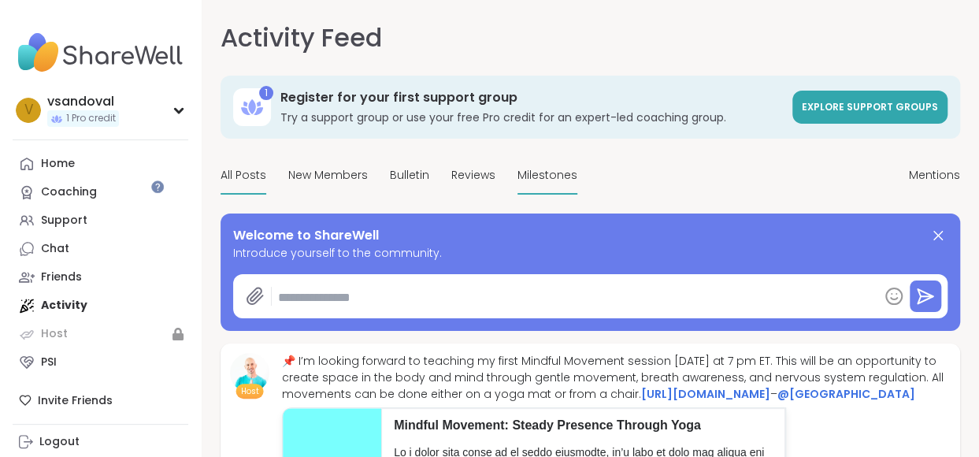
click at [518, 167] on span "Milestones" at bounding box center [547, 175] width 60 height 17
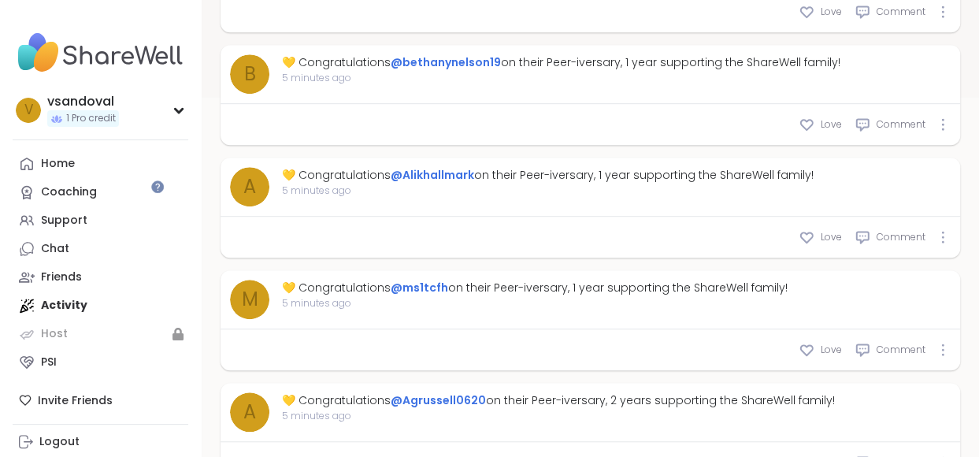
scroll to position [121, 0]
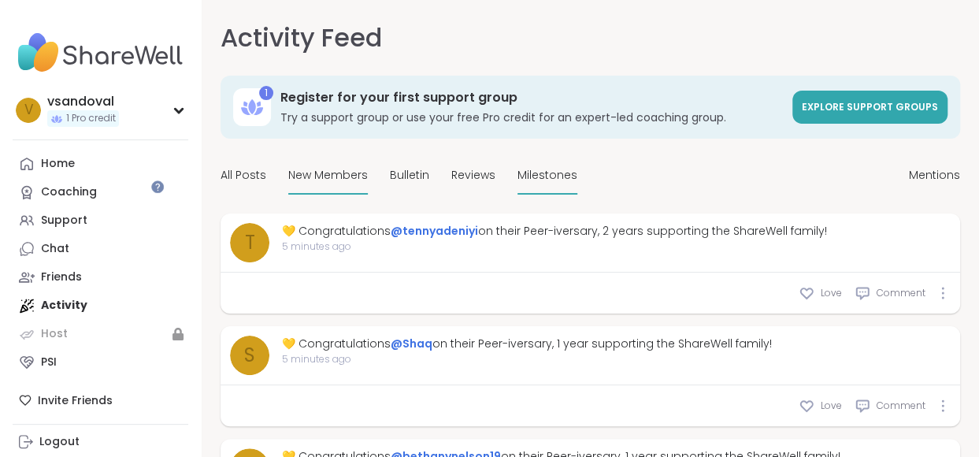
click at [306, 157] on div "New Members" at bounding box center [328, 175] width 80 height 37
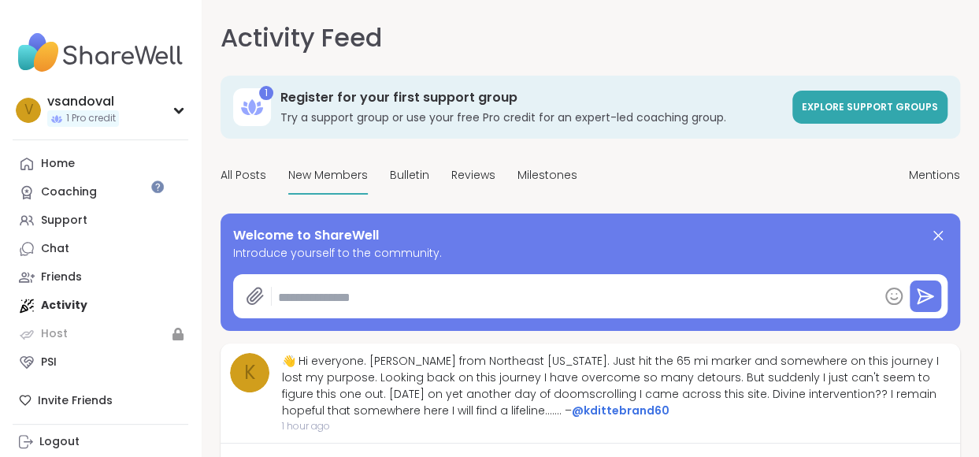
scroll to position [94, 0]
click at [390, 167] on span "Bulletin" at bounding box center [409, 175] width 39 height 17
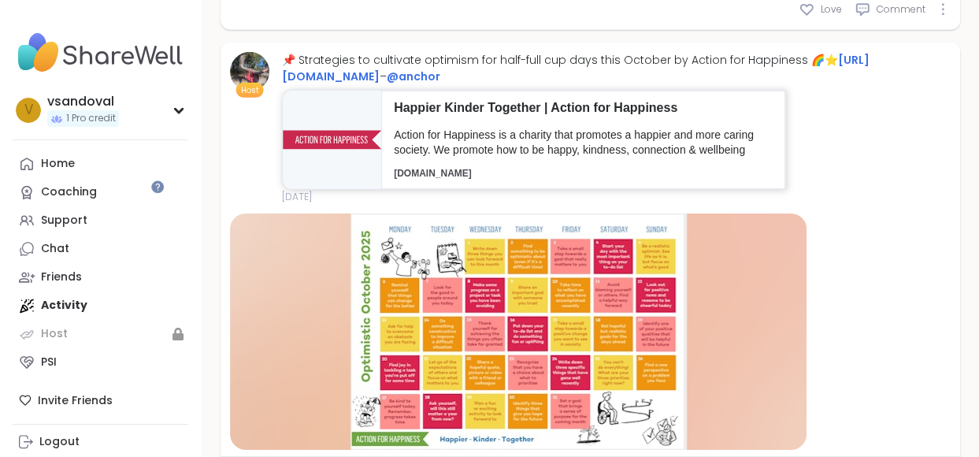
click at [432, 158] on p "Action for Happiness is a charity that promotes a happier and more caring socie…" at bounding box center [583, 143] width 379 height 31
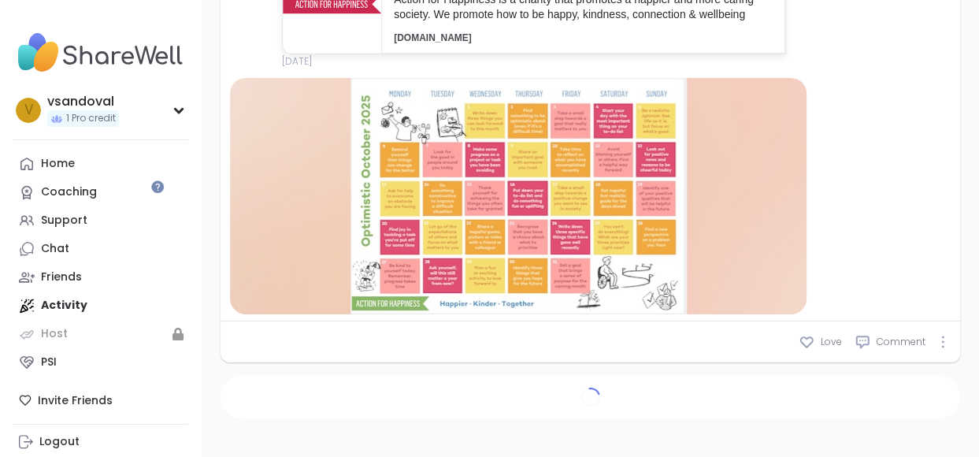
click at [469, 219] on div at bounding box center [518, 196] width 576 height 236
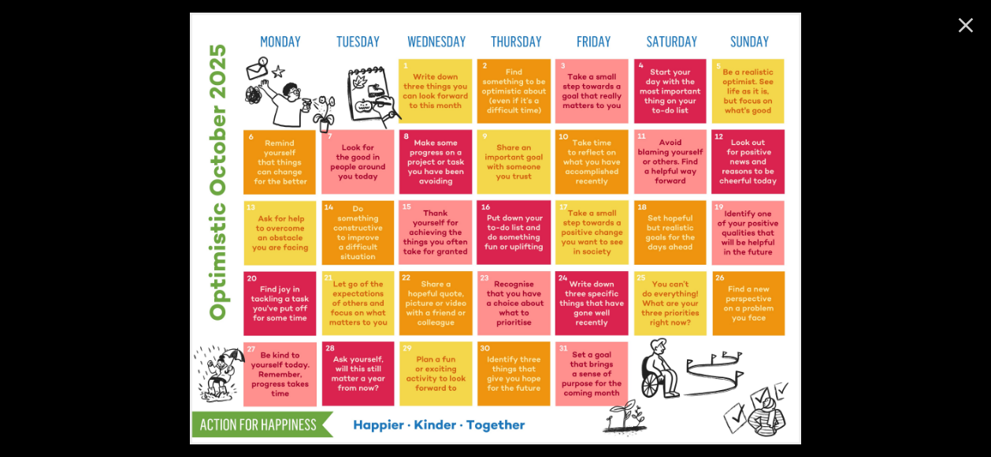
click at [958, 24] on icon "Close" at bounding box center [965, 25] width 15 height 15
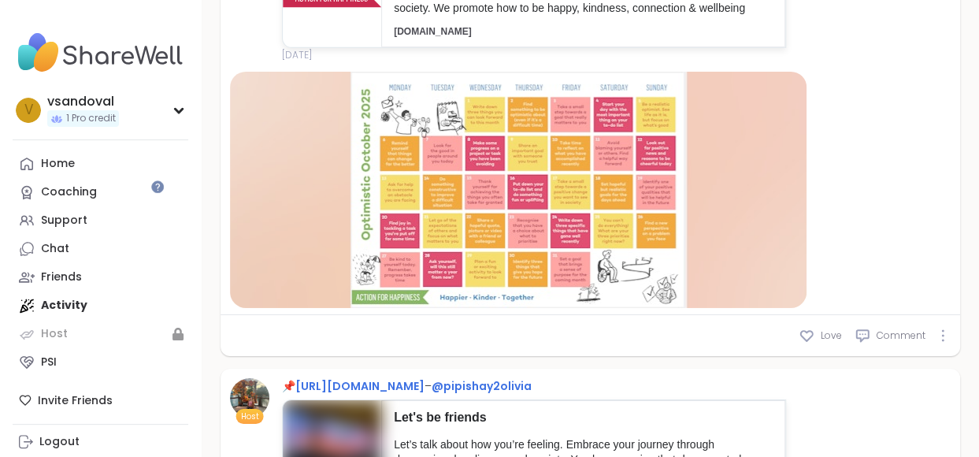
click at [451, 299] on div at bounding box center [518, 190] width 576 height 236
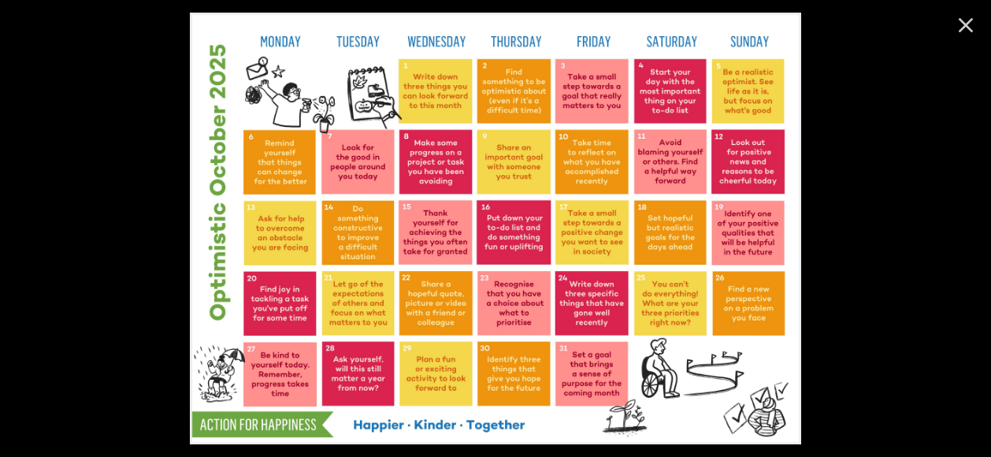
click at [958, 24] on icon "Close" at bounding box center [965, 25] width 15 height 15
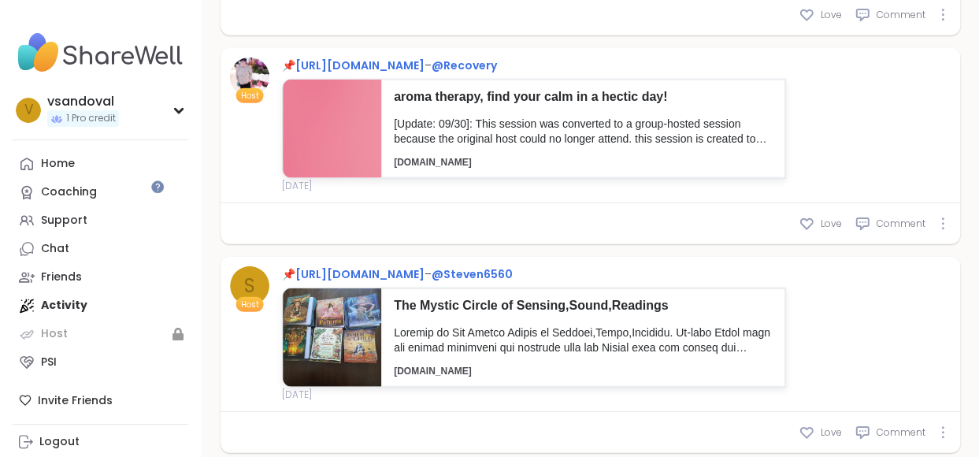
scroll to position [10820, 0]
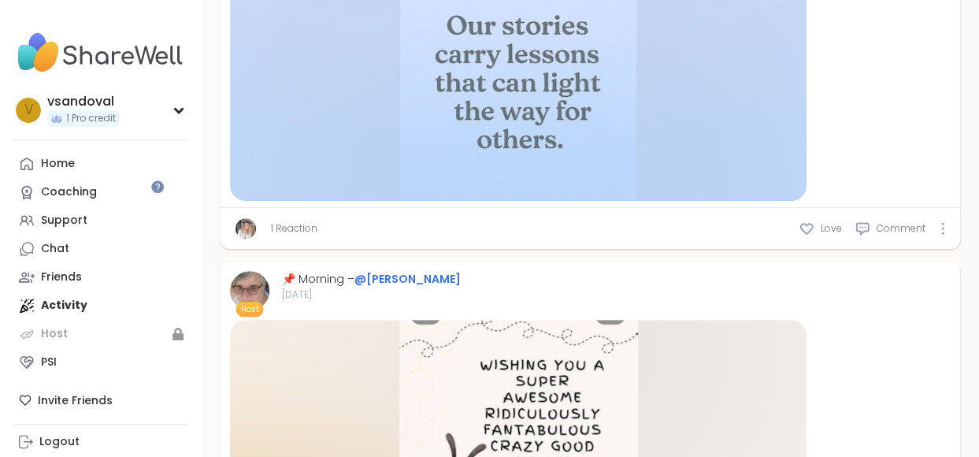
scroll to position [11709, 0]
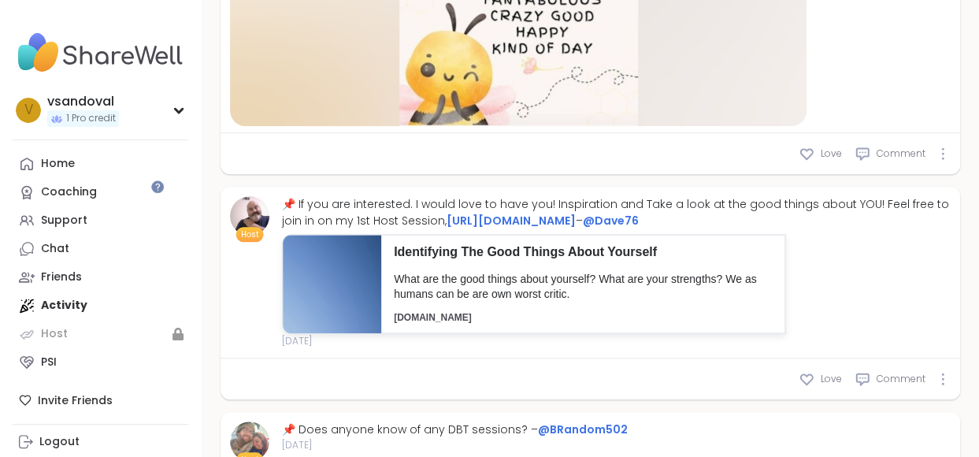
scroll to position [12182, 0]
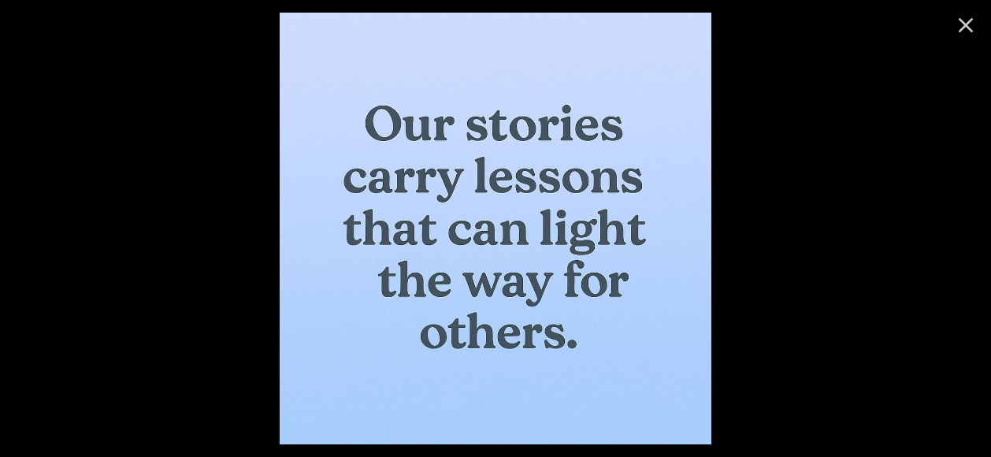
click at [953, 20] on icon "Close" at bounding box center [965, 25] width 25 height 25
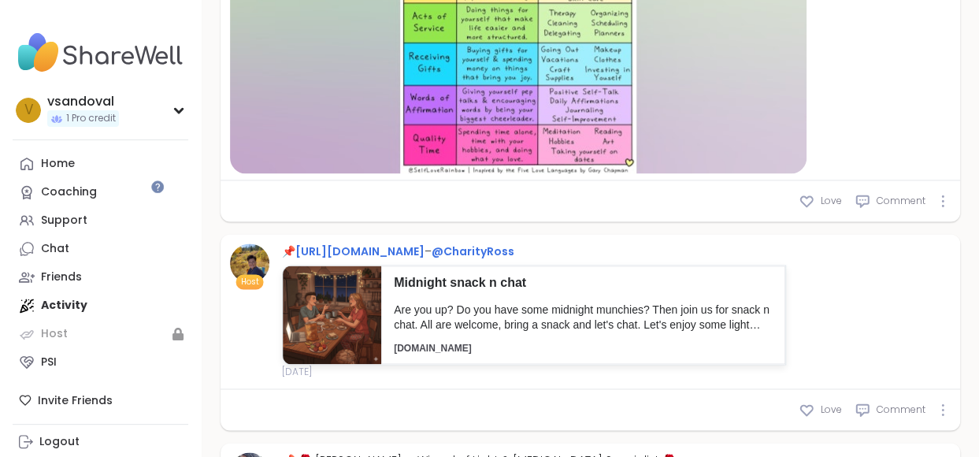
scroll to position [12976, 0]
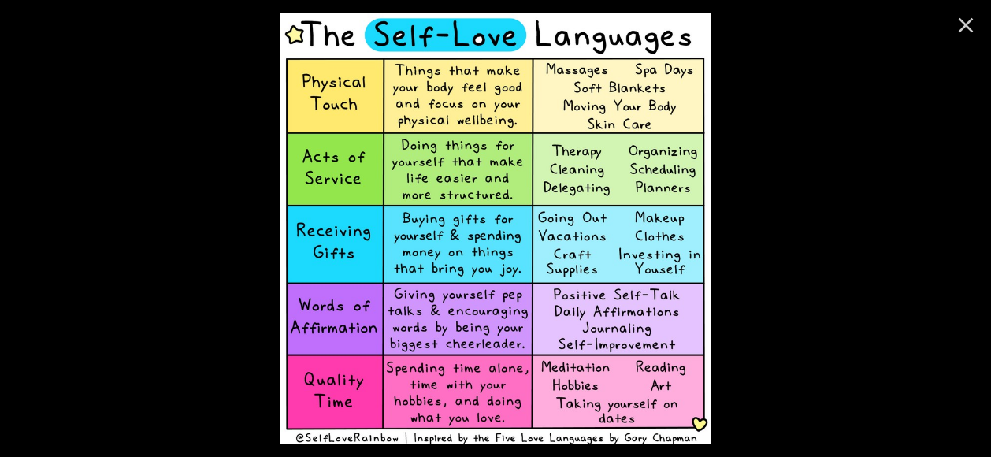
click at [959, 18] on icon "Close" at bounding box center [965, 25] width 15 height 15
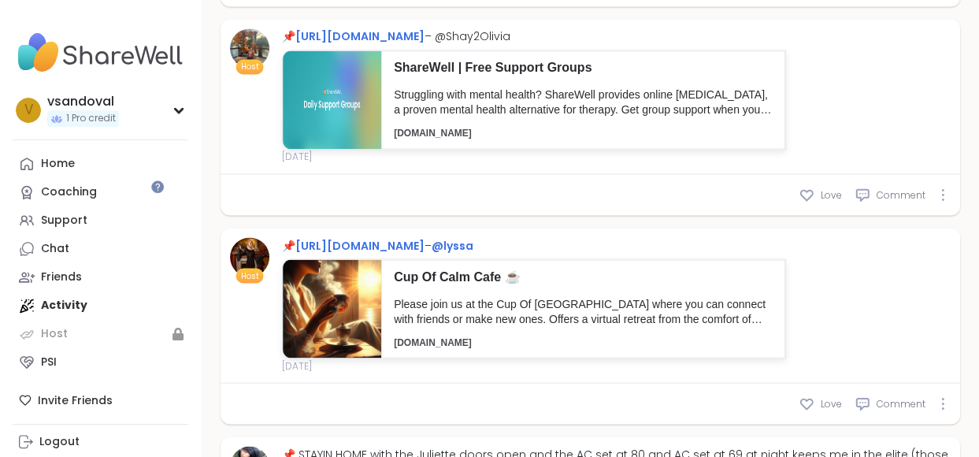
scroll to position [13045, 0]
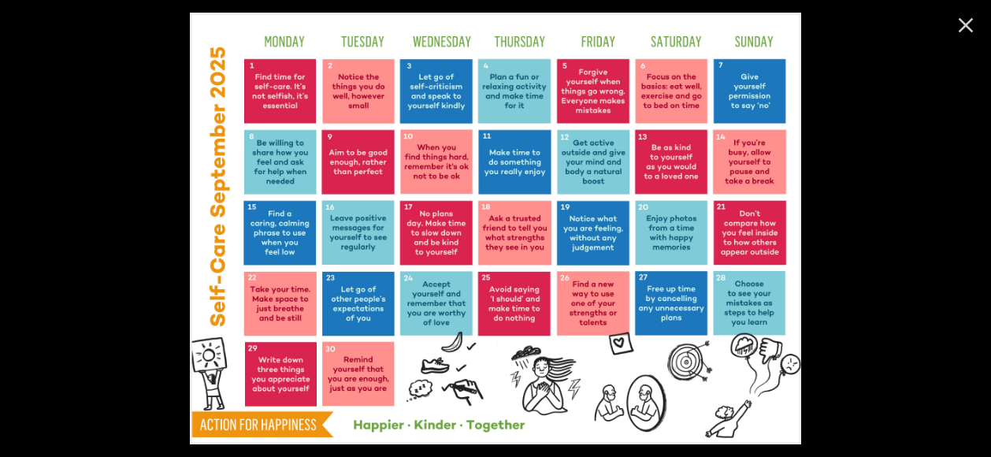
click at [958, 22] on icon "Close" at bounding box center [965, 25] width 15 height 15
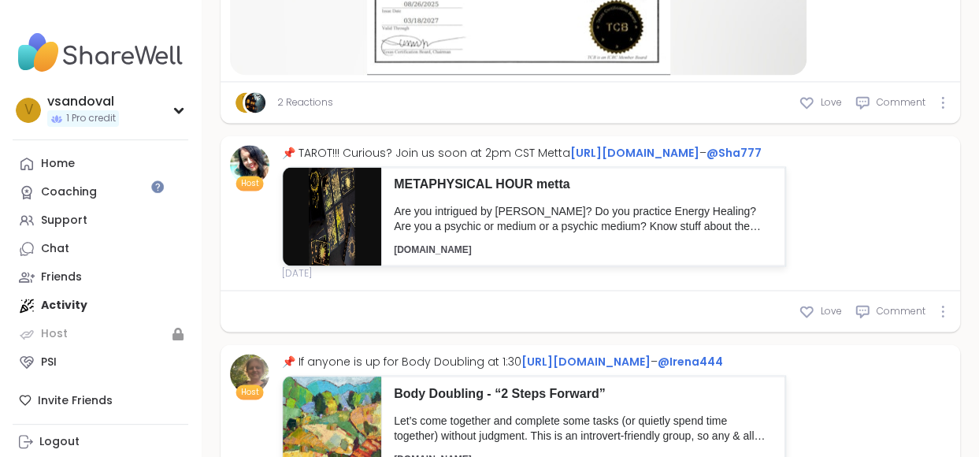
scroll to position [9610, 0]
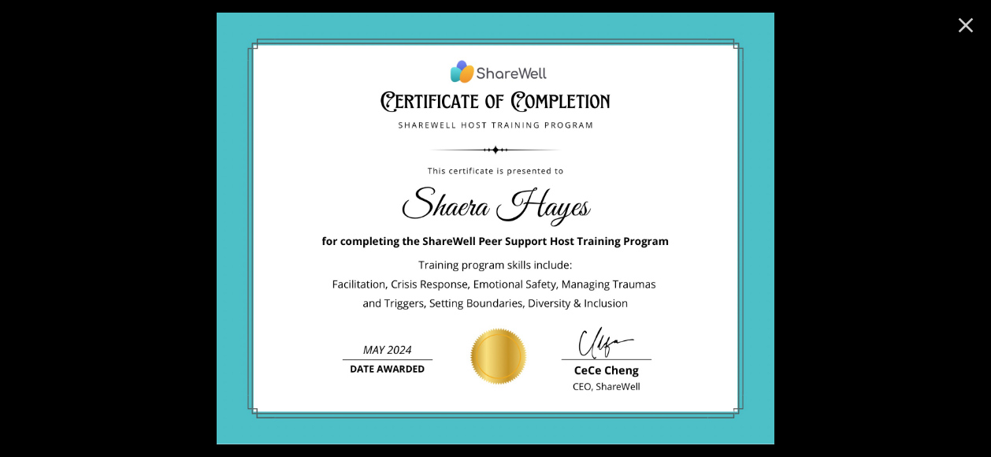
click at [953, 18] on icon "Close" at bounding box center [965, 25] width 25 height 25
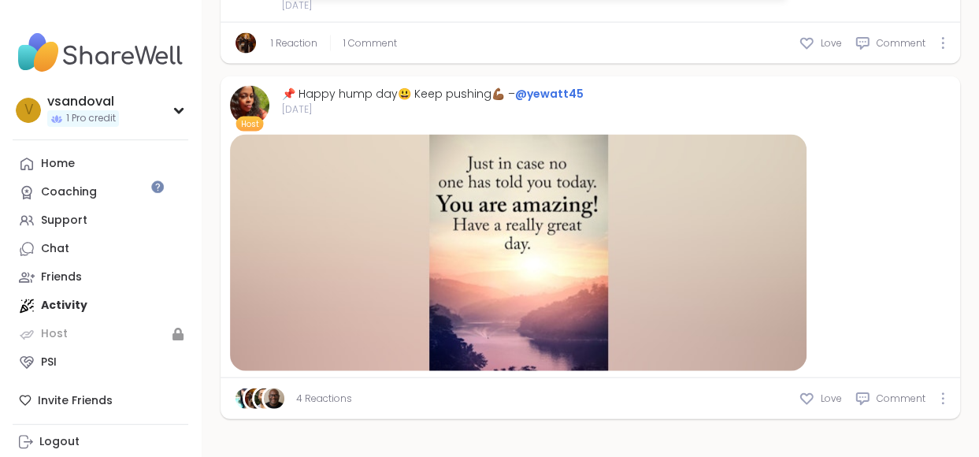
scroll to position [13899, 0]
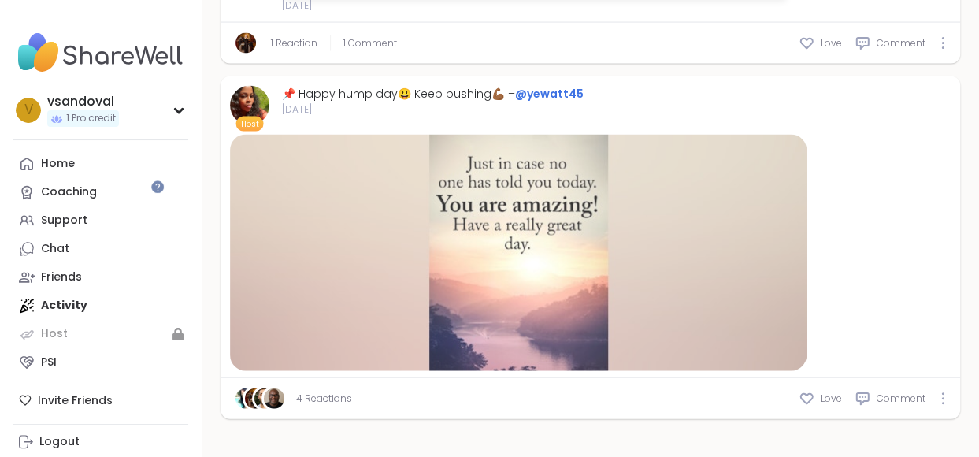
click at [454, 282] on div at bounding box center [518, 253] width 576 height 236
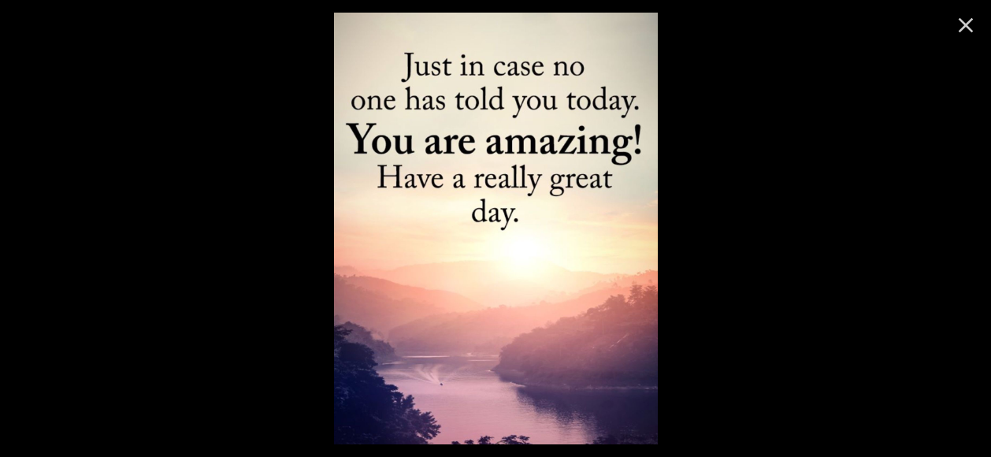
click at [352, 154] on img at bounding box center [496, 229] width 324 height 432
click at [970, 20] on button "Close" at bounding box center [966, 25] width 38 height 38
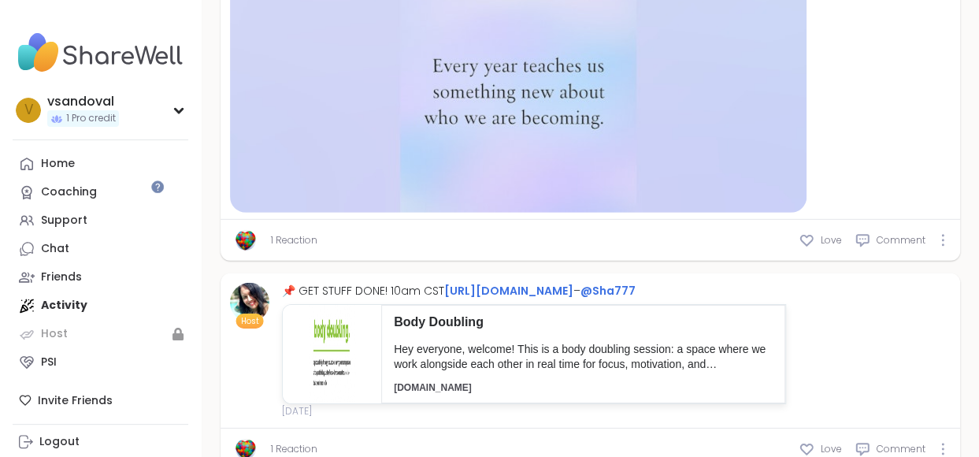
scroll to position [13853, 0]
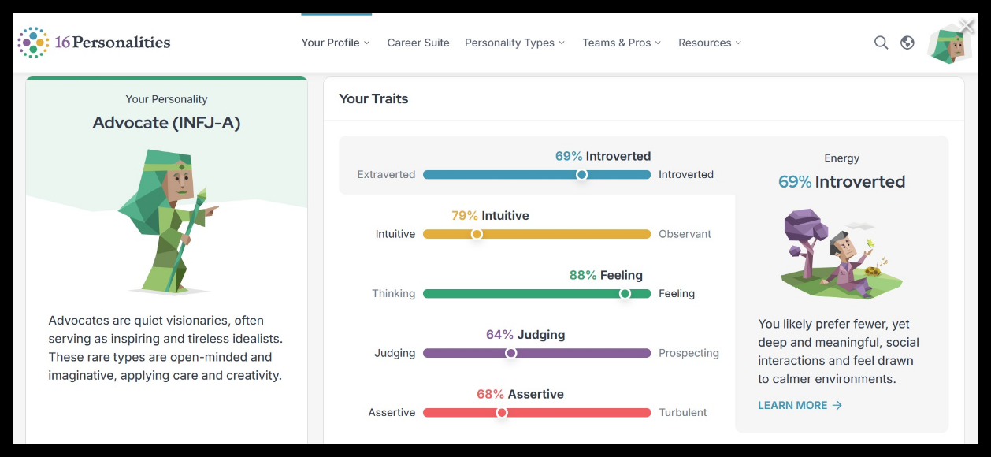
click at [958, 27] on icon "Close" at bounding box center [965, 25] width 15 height 15
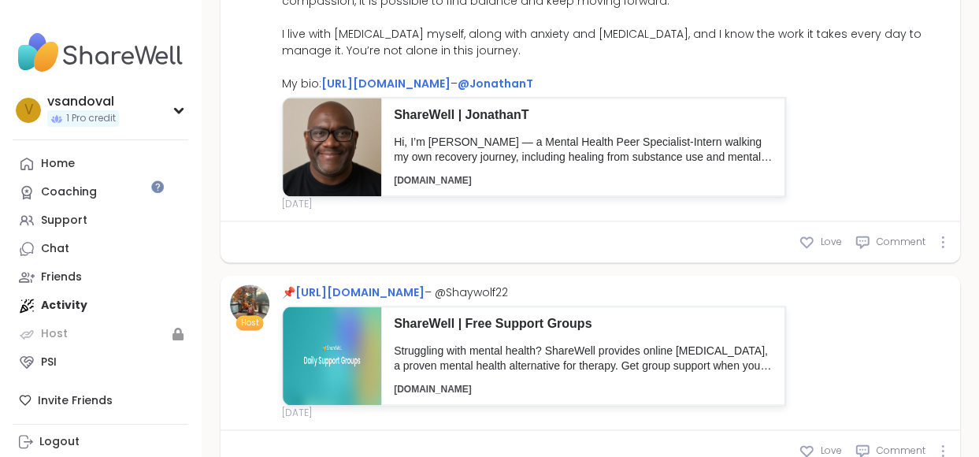
scroll to position [9560, 0]
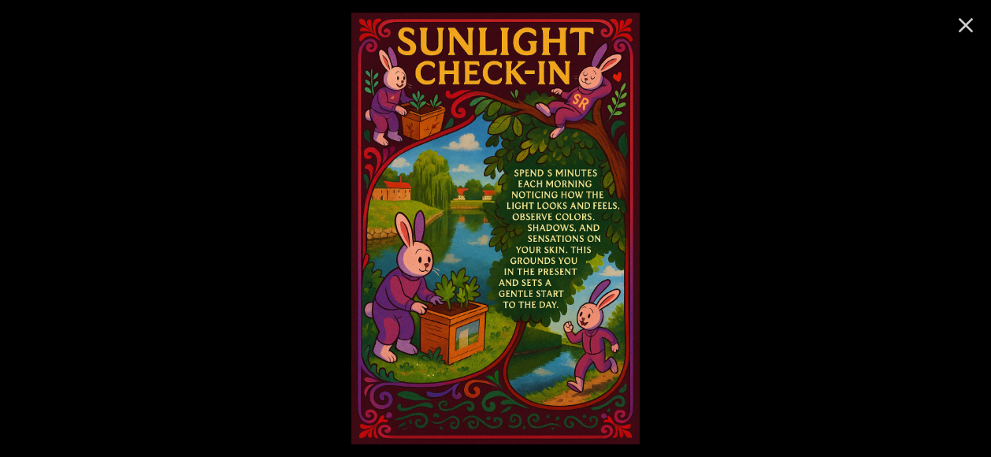
click at [953, 35] on icon "Close" at bounding box center [965, 25] width 25 height 25
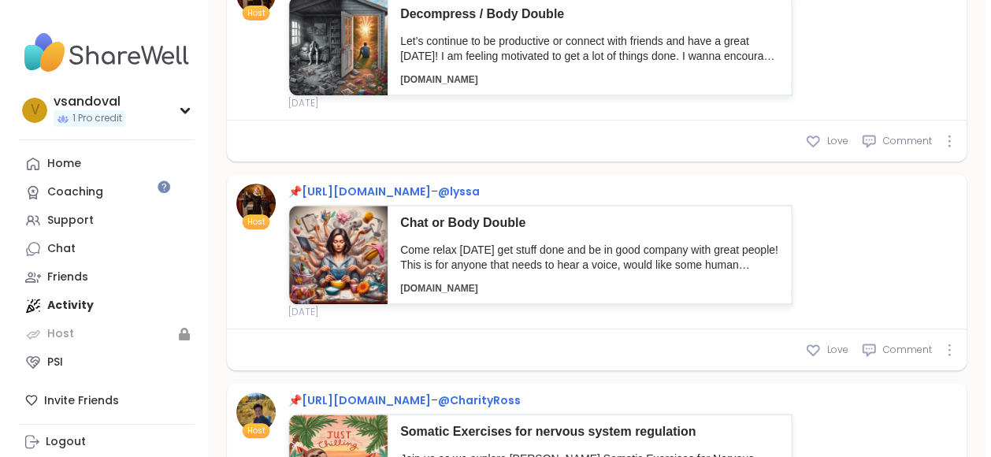
scroll to position [12018, 0]
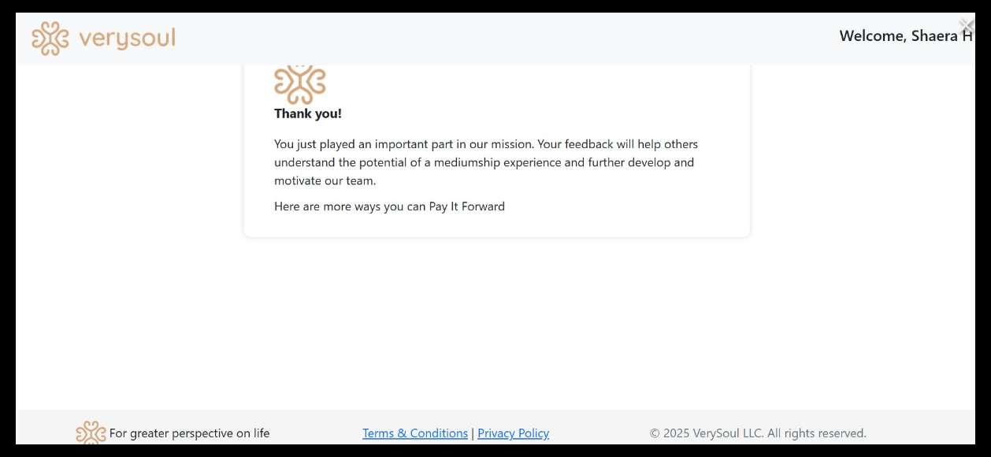
click at [953, 20] on icon "Close" at bounding box center [965, 25] width 25 height 25
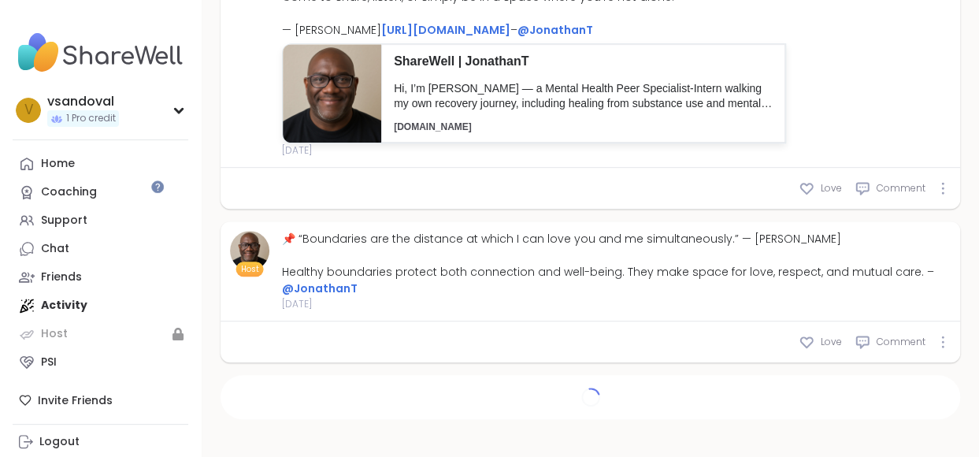
scroll to position [10144, 0]
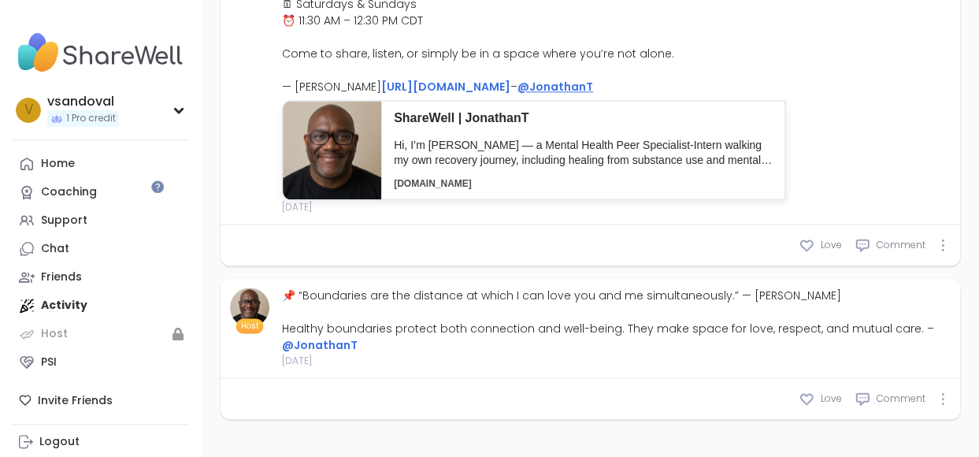
click at [561, 80] on link "@JonathanT" at bounding box center [555, 87] width 76 height 16
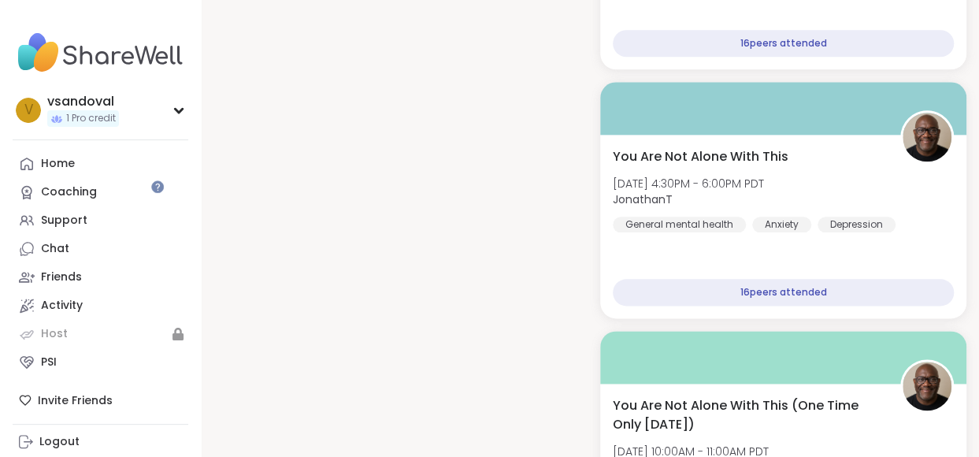
scroll to position [6438, 0]
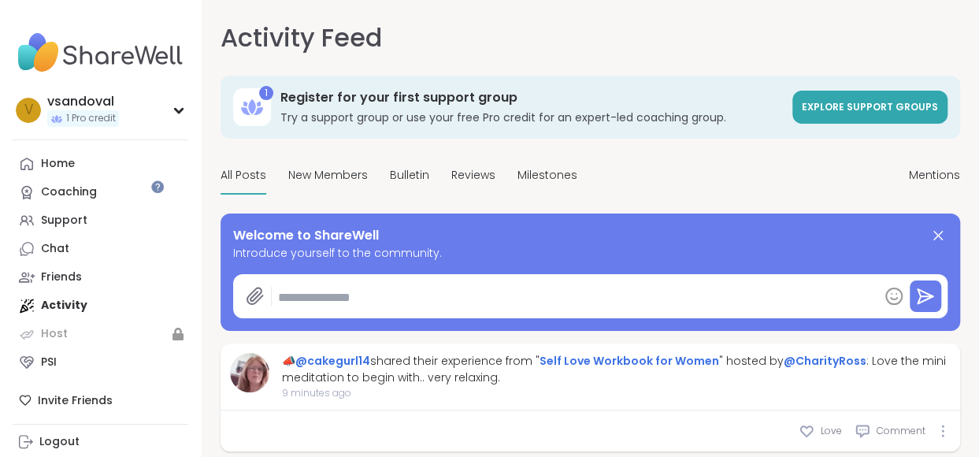
click at [451, 382] on div "📣 @cakegurl14 shared their experience from " Self Love Workbook for Women " hos…" at bounding box center [589, 376] width 739 height 67
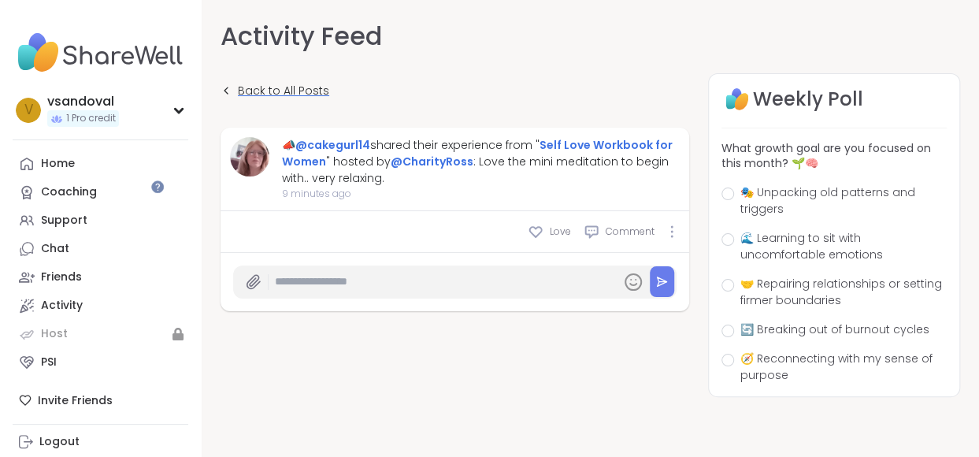
click at [238, 83] on span "Back to All Posts" at bounding box center [283, 91] width 91 height 17
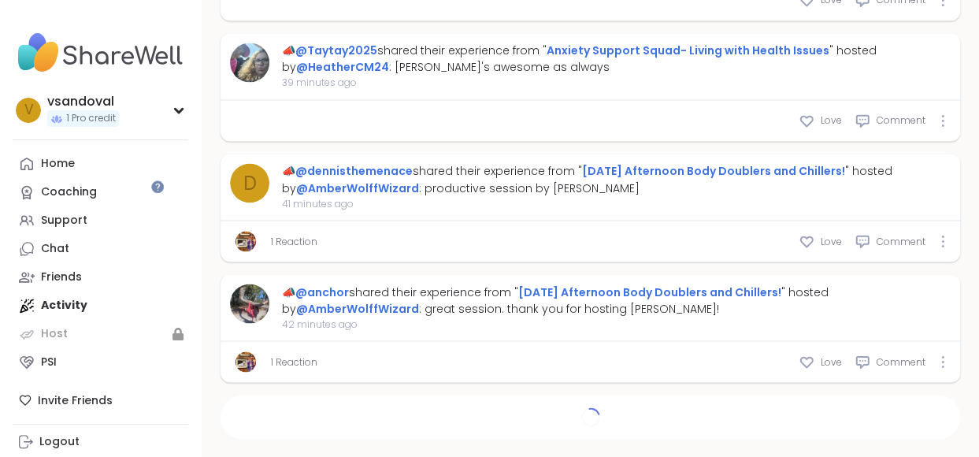
type textarea "*"
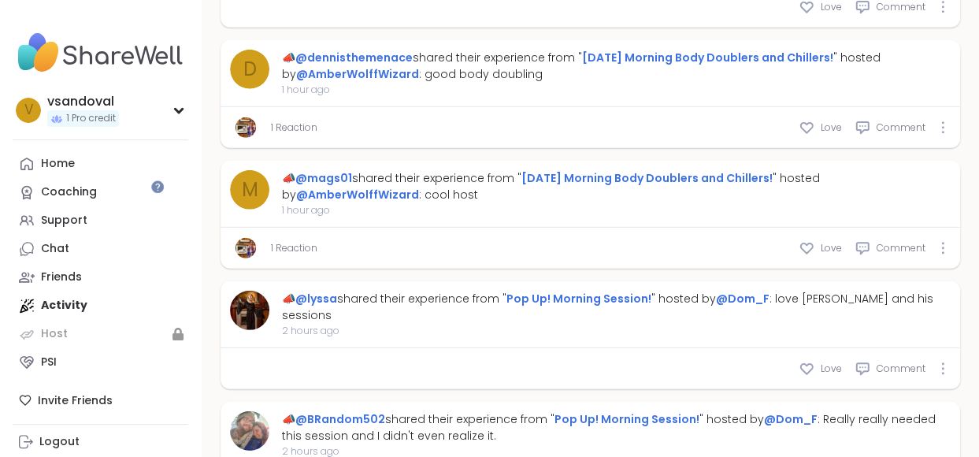
scroll to position [2293, 0]
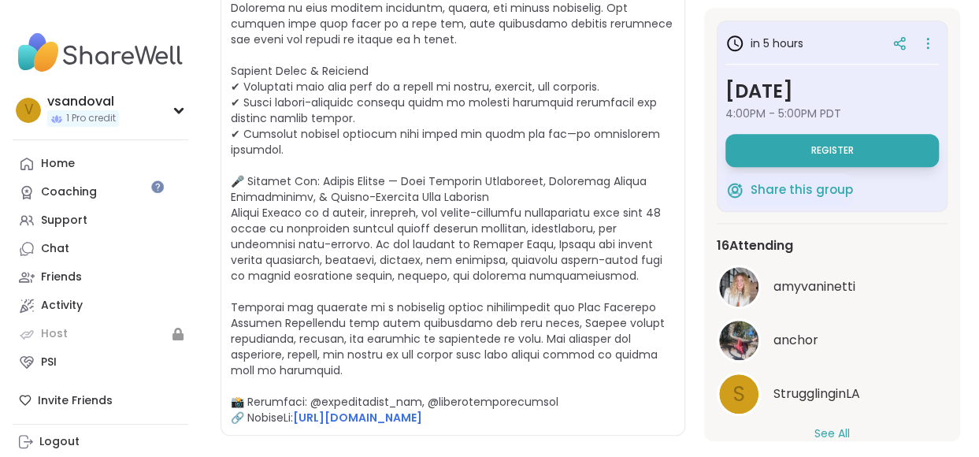
scroll to position [698, 0]
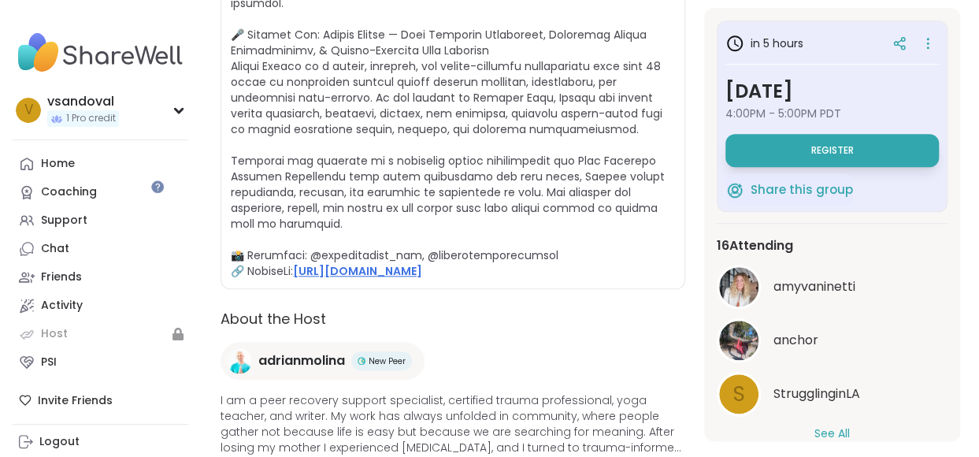
drag, startPoint x: 0, startPoint y: 0, endPoint x: 495, endPoint y: 220, distance: 541.8
click at [422, 263] on link "[URL][DOMAIN_NAME]" at bounding box center [357, 271] width 129 height 16
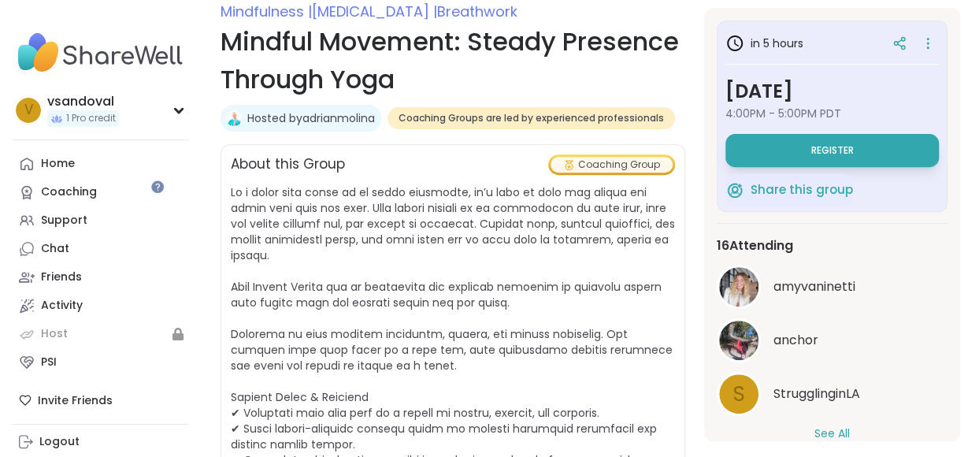
scroll to position [0, 0]
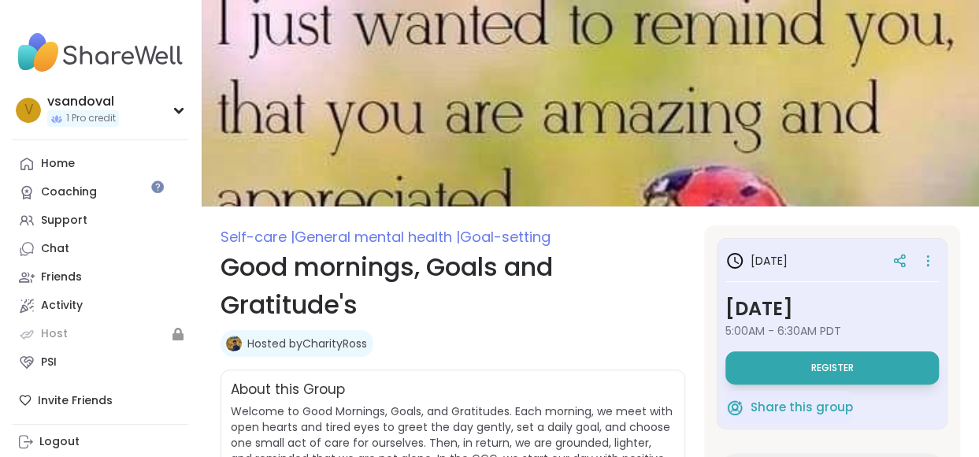
click at [567, 158] on img at bounding box center [590, 103] width 777 height 206
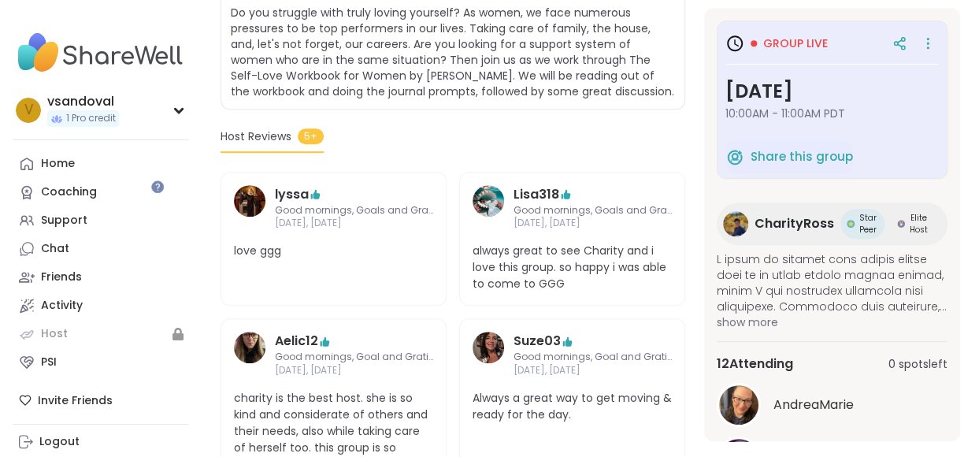
scroll to position [95, 0]
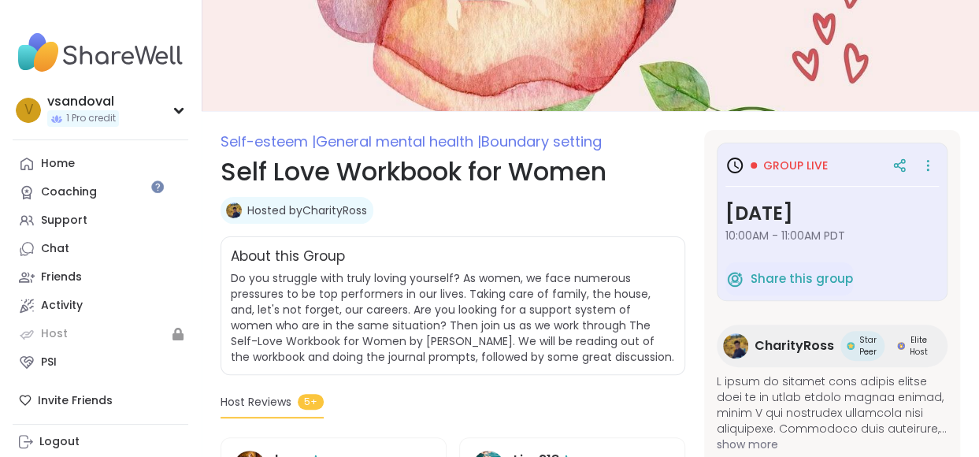
click at [763, 336] on span "CharityRoss" at bounding box center [794, 345] width 80 height 19
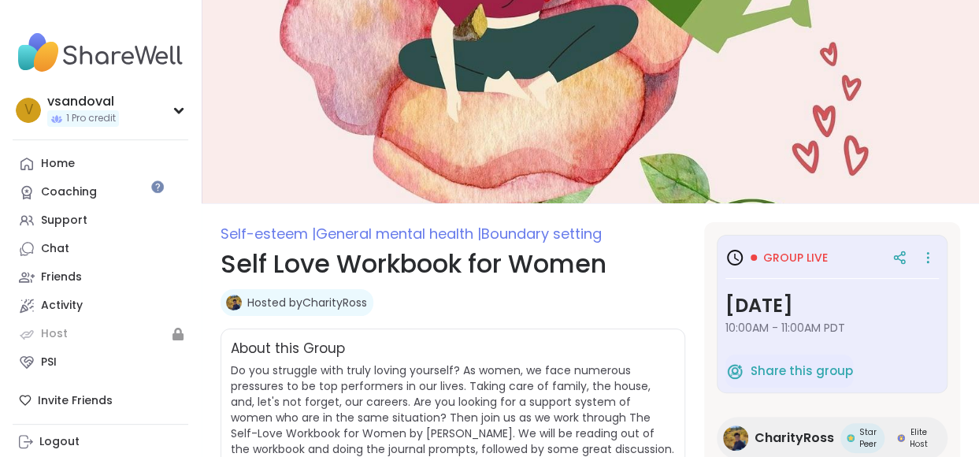
scroll to position [0, 0]
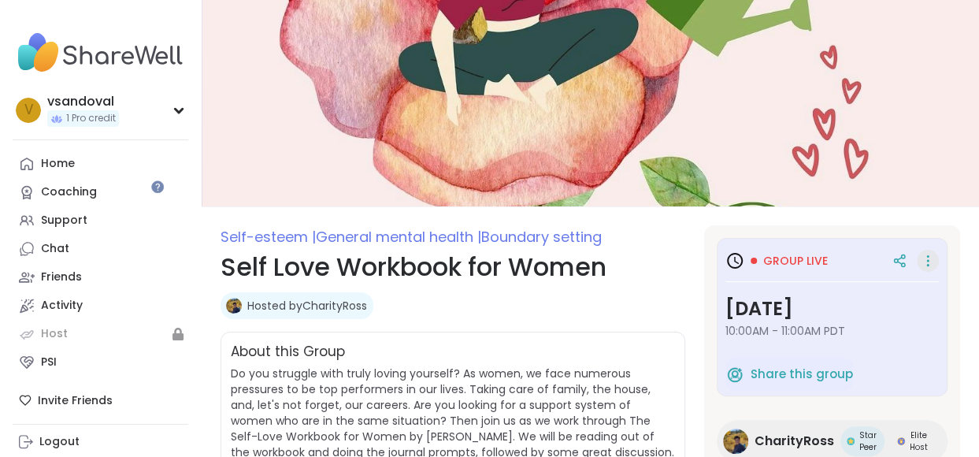
click at [920, 257] on icon at bounding box center [928, 261] width 16 height 22
click at [769, 256] on span "Group live" at bounding box center [795, 261] width 65 height 16
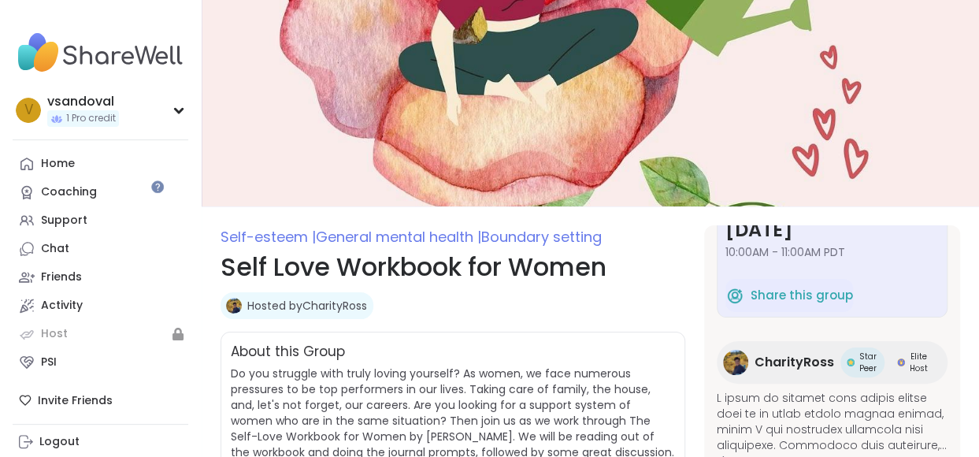
click at [858, 353] on span "Star Peer" at bounding box center [868, 362] width 20 height 24
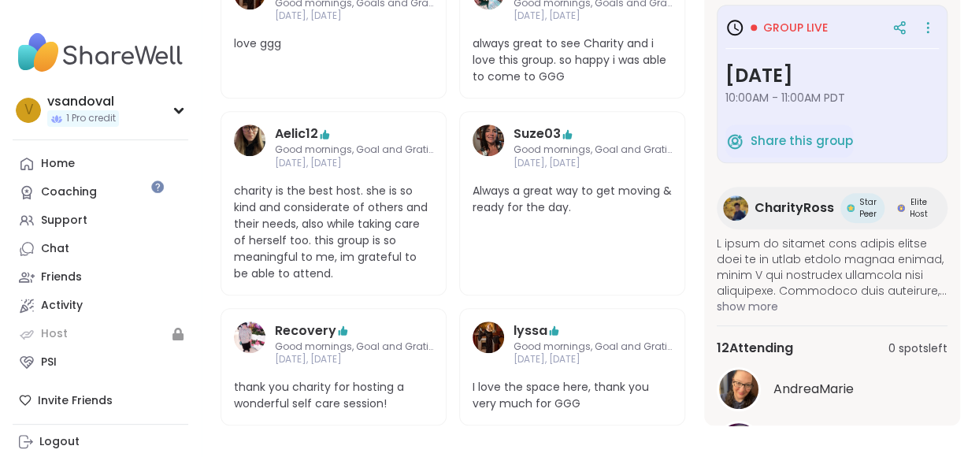
scroll to position [120, 0]
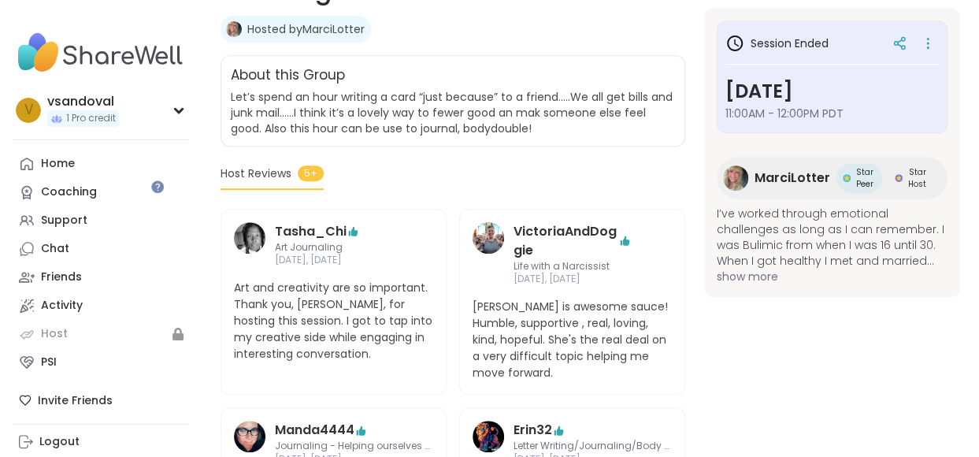
scroll to position [76, 0]
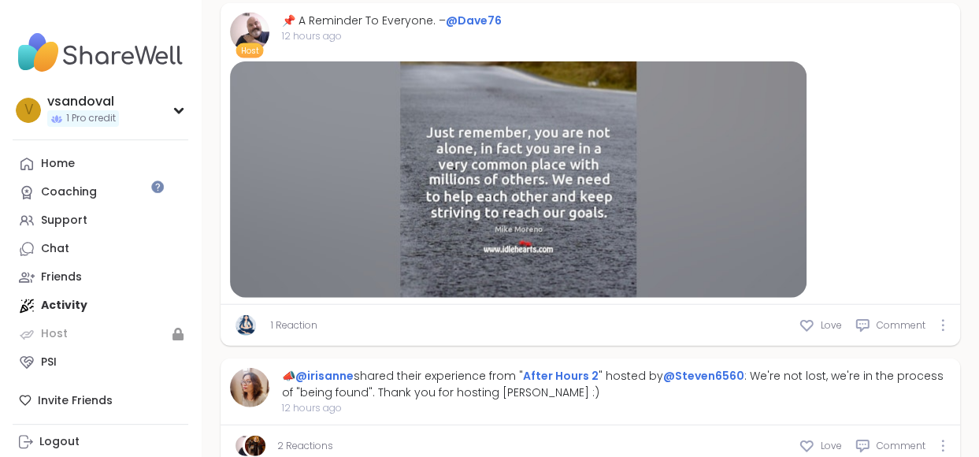
scroll to position [4711, 0]
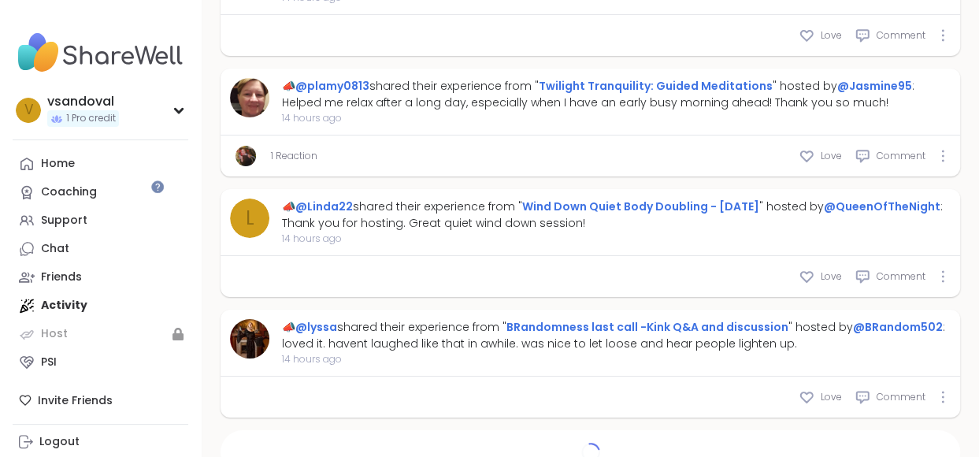
type textarea "*"
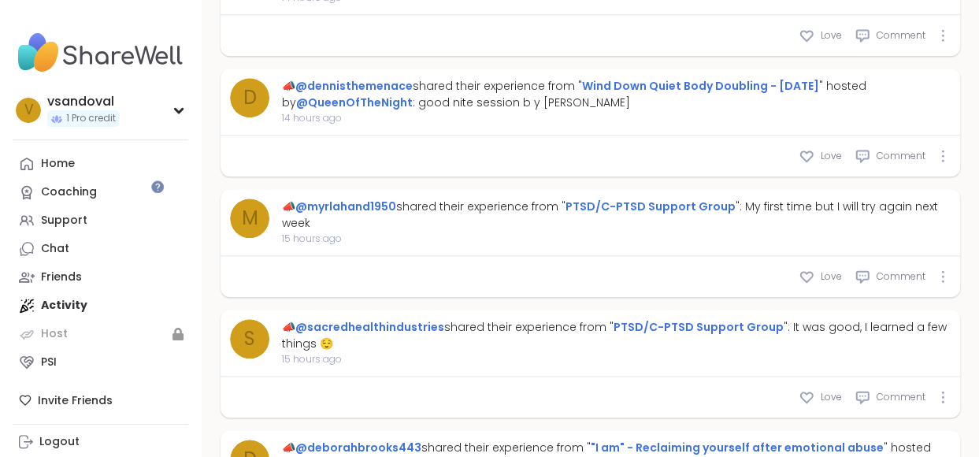
scroll to position [6493, 0]
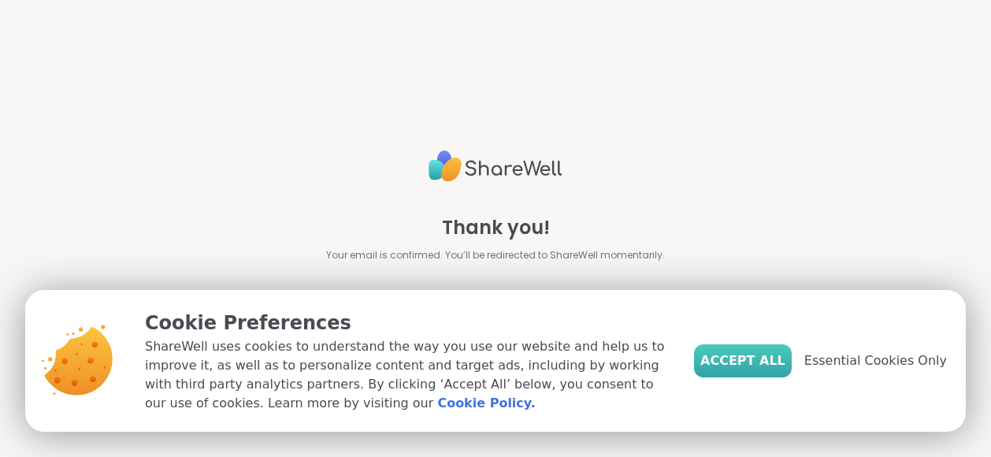
drag, startPoint x: 784, startPoint y: 385, endPoint x: 795, endPoint y: 350, distance: 36.4
click at [784, 370] on span "Accept All" at bounding box center [742, 360] width 85 height 19
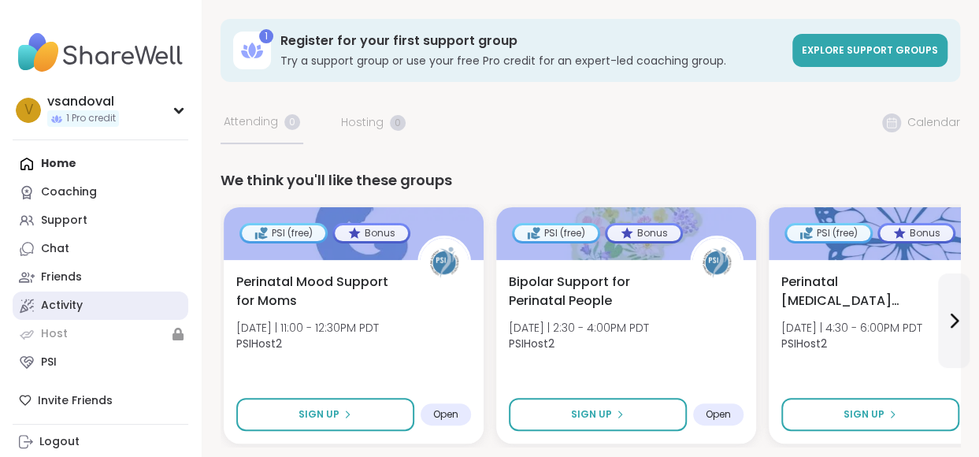
click at [54, 298] on div "Activity" at bounding box center [62, 306] width 42 height 16
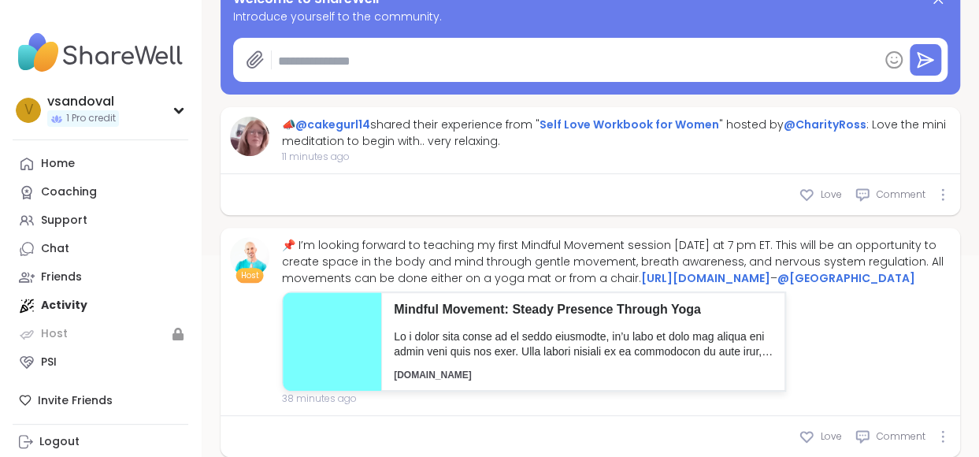
scroll to position [472, 0]
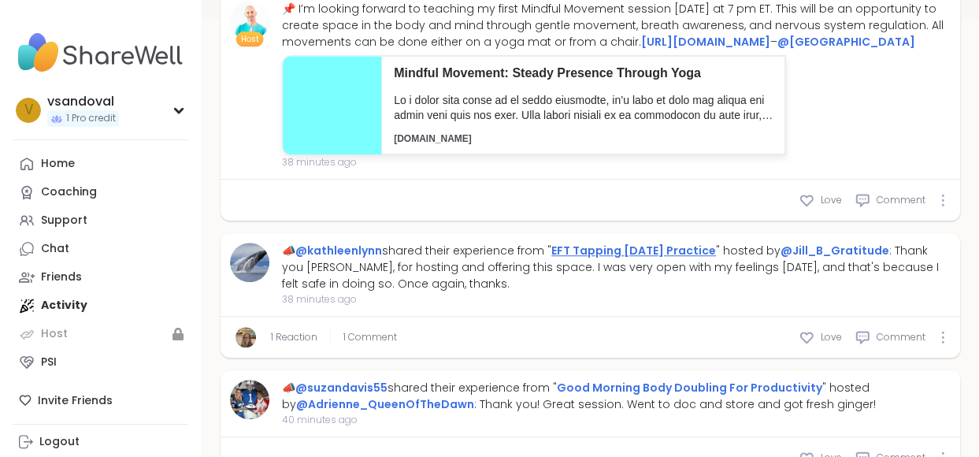
click at [642, 243] on link "EFT Tapping [DATE] Practice" at bounding box center [633, 251] width 165 height 16
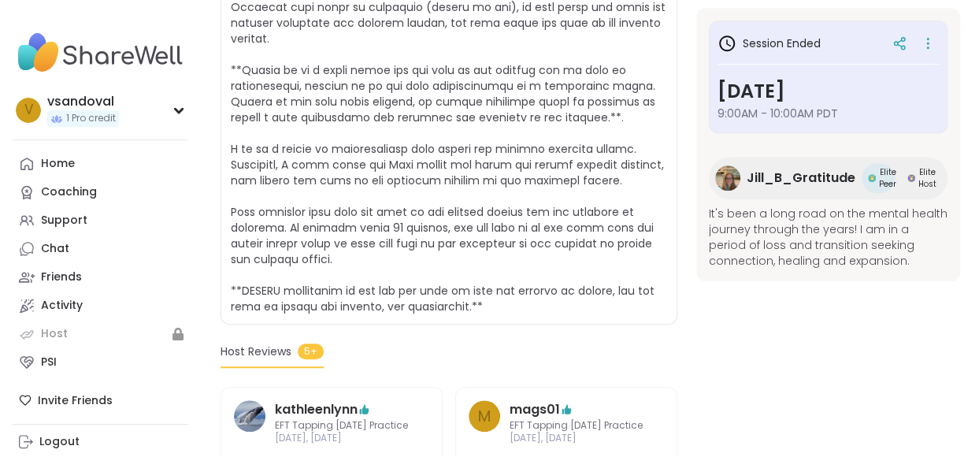
scroll to position [157, 0]
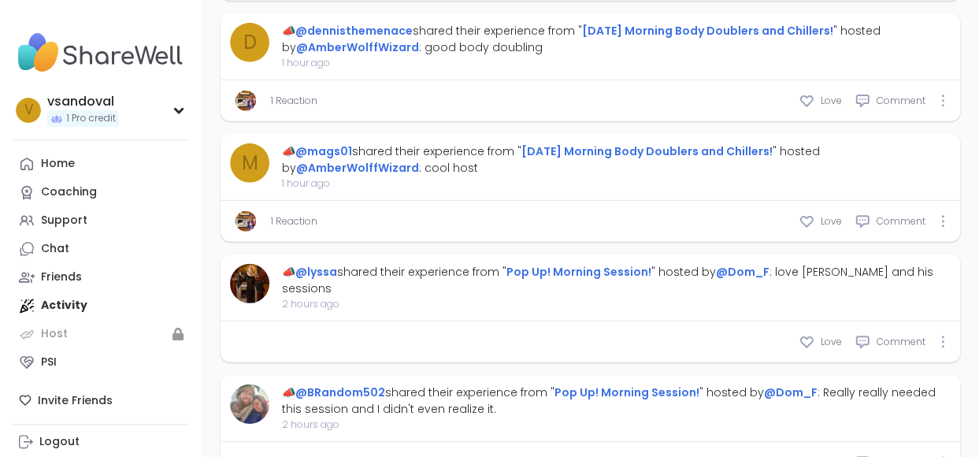
scroll to position [2495, 0]
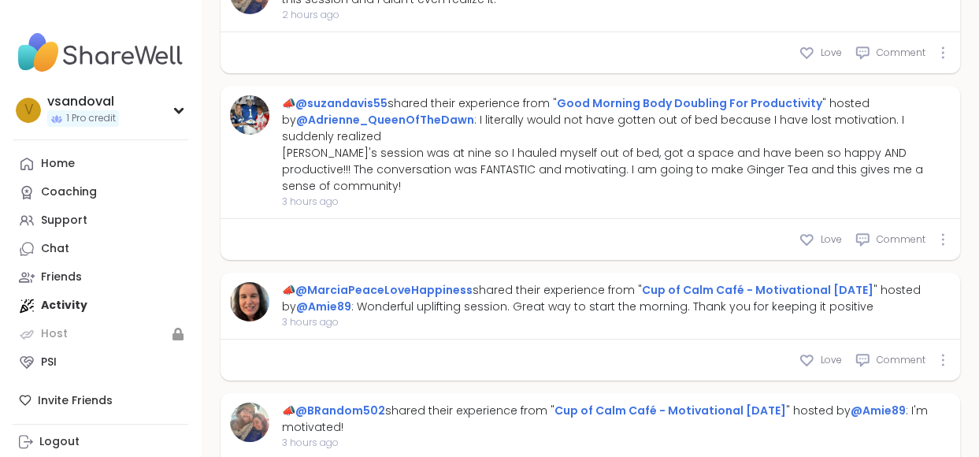
type textarea "*"
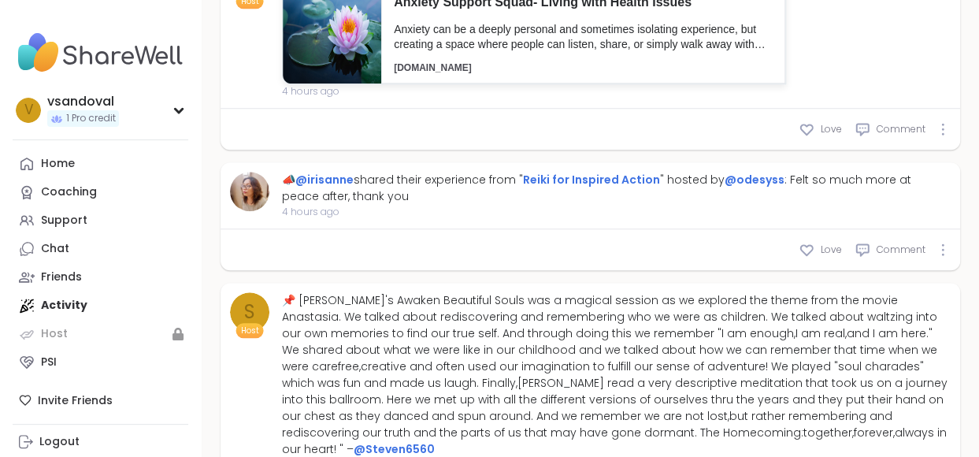
scroll to position [3770, 0]
